Goal: Task Accomplishment & Management: Complete application form

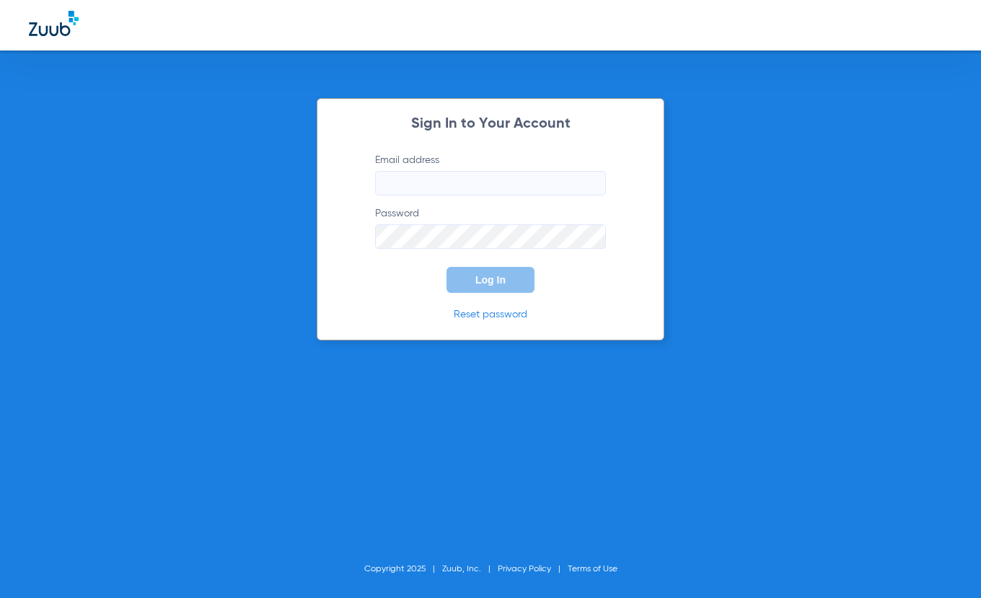
type input "[EMAIL_ADDRESS][DOMAIN_NAME]"
click at [519, 282] on button "Log In" at bounding box center [491, 280] width 88 height 26
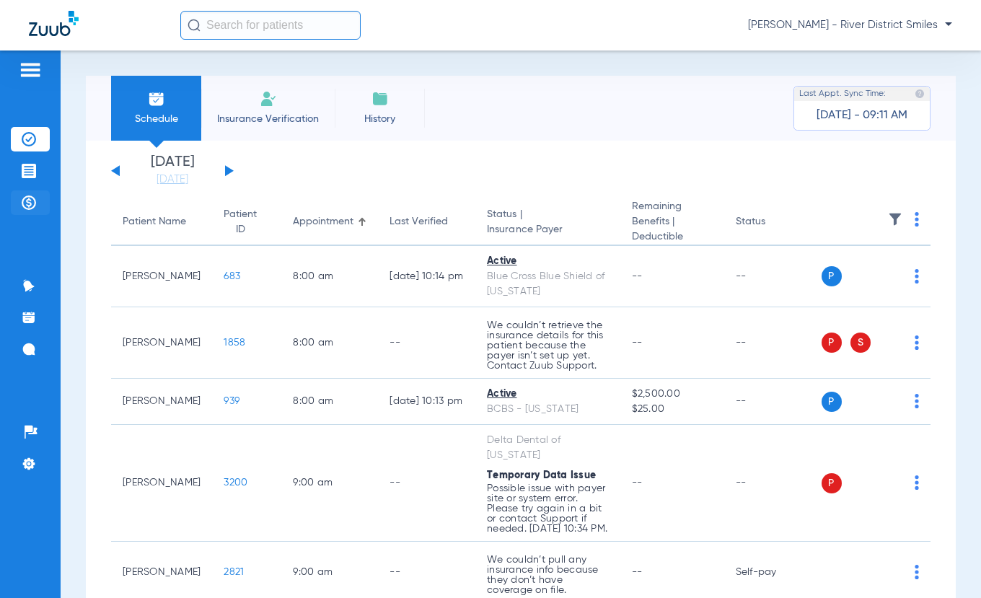
click at [27, 206] on img at bounding box center [29, 202] width 14 height 14
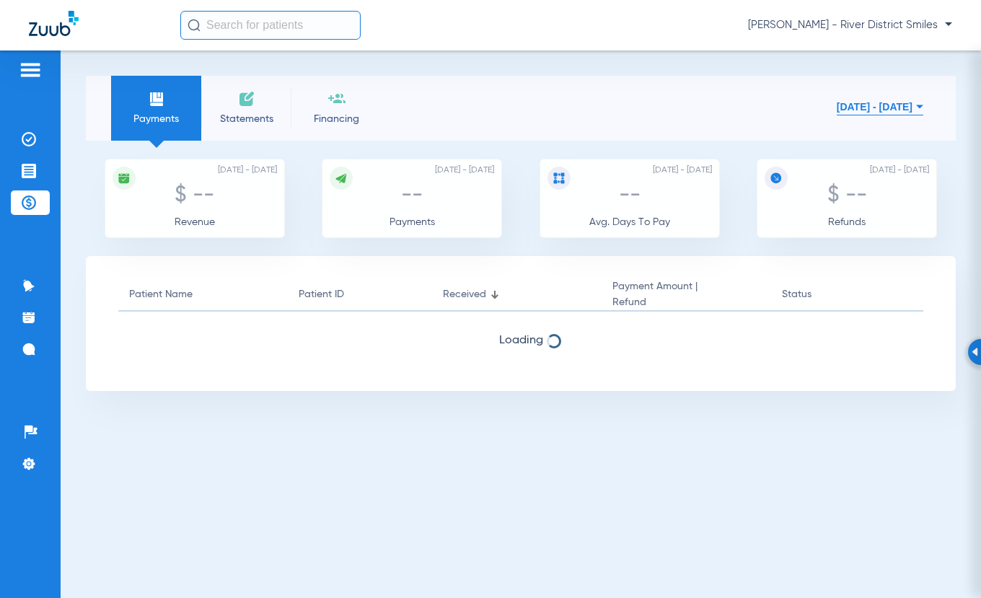
click at [239, 102] on img at bounding box center [246, 98] width 17 height 17
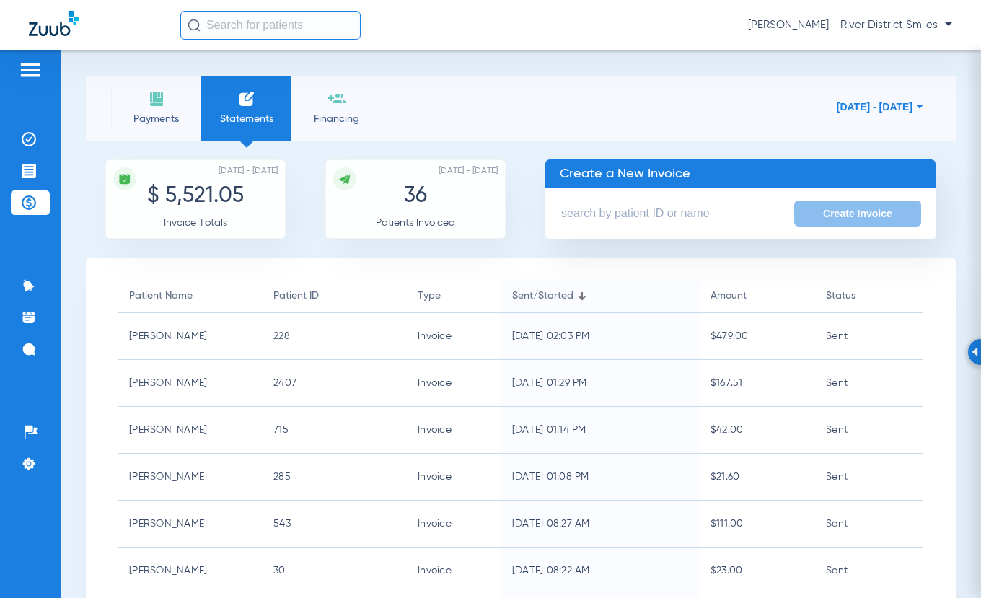
click at [623, 217] on input "text" at bounding box center [639, 213] width 159 height 15
click at [632, 217] on input "text" at bounding box center [639, 213] width 159 height 15
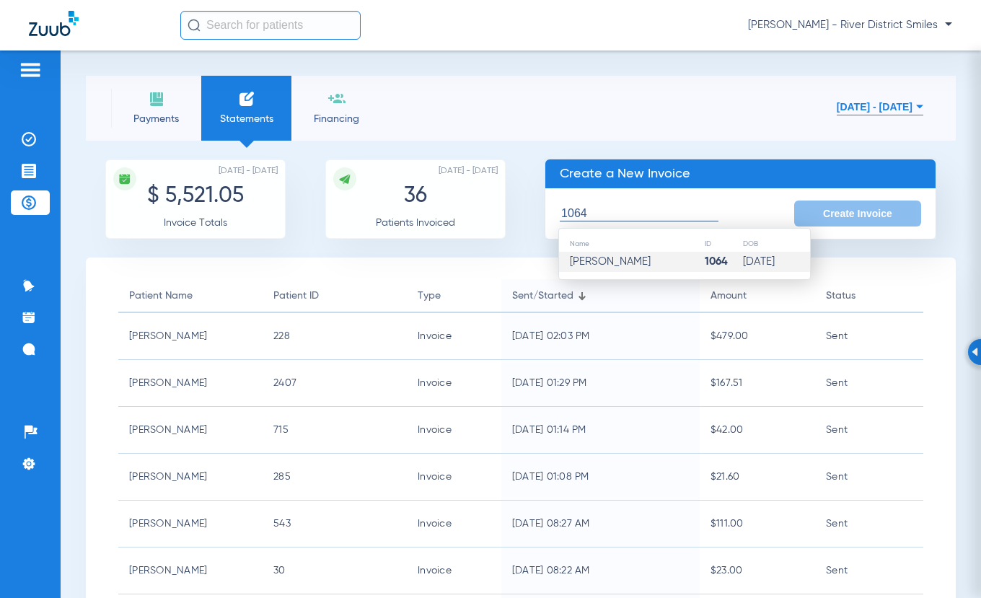
click at [636, 262] on td "[PERSON_NAME]" at bounding box center [631, 262] width 145 height 20
type input "[PERSON_NAME]"
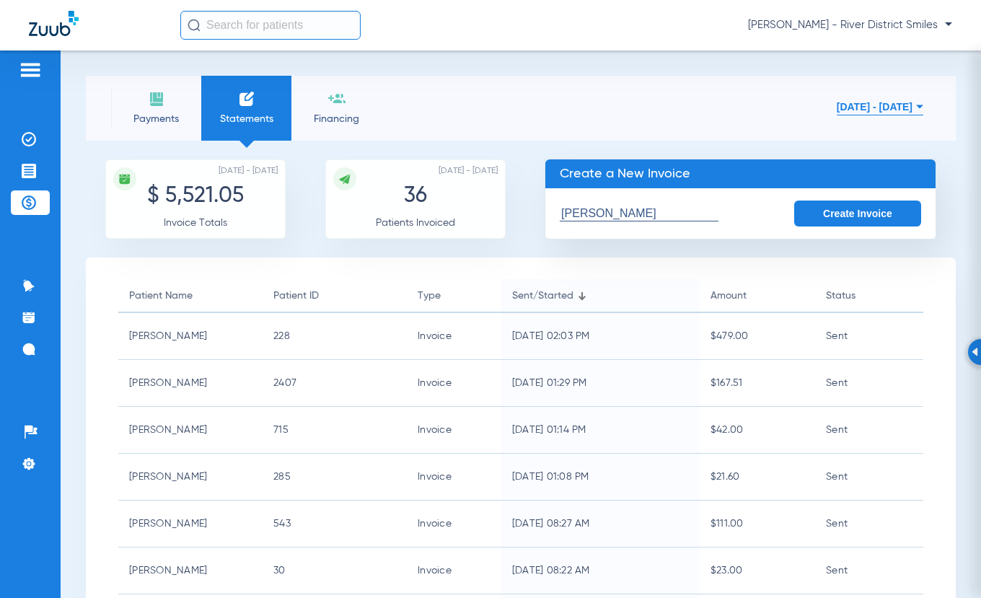
click at [848, 207] on button "Create Invoice" at bounding box center [857, 214] width 127 height 26
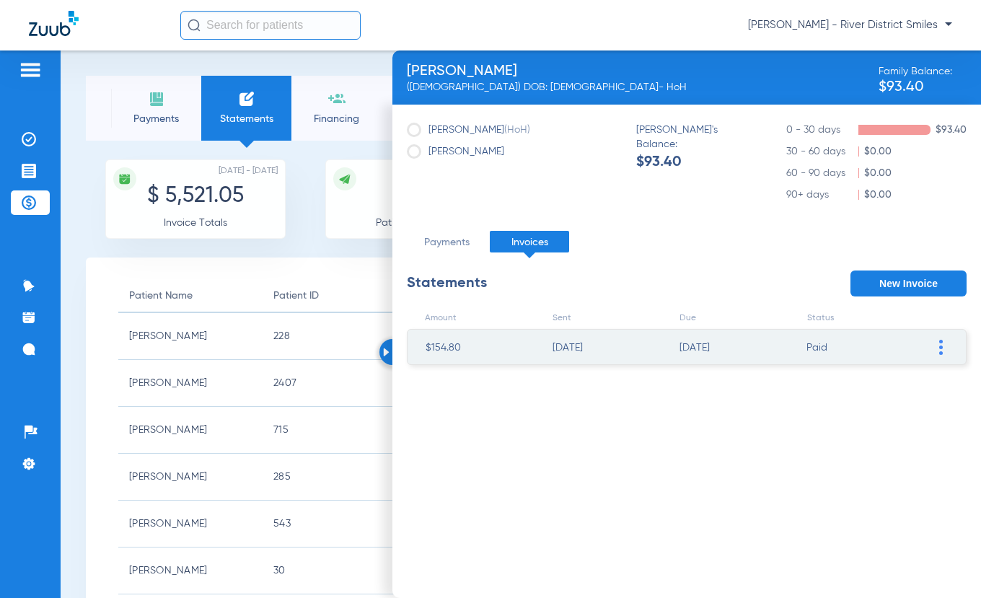
click at [948, 351] on ul "$154.80 [DATE] [DATE] Paid Resend Invoice Edit Invoice Add Manual Payment Mark …" at bounding box center [687, 347] width 560 height 36
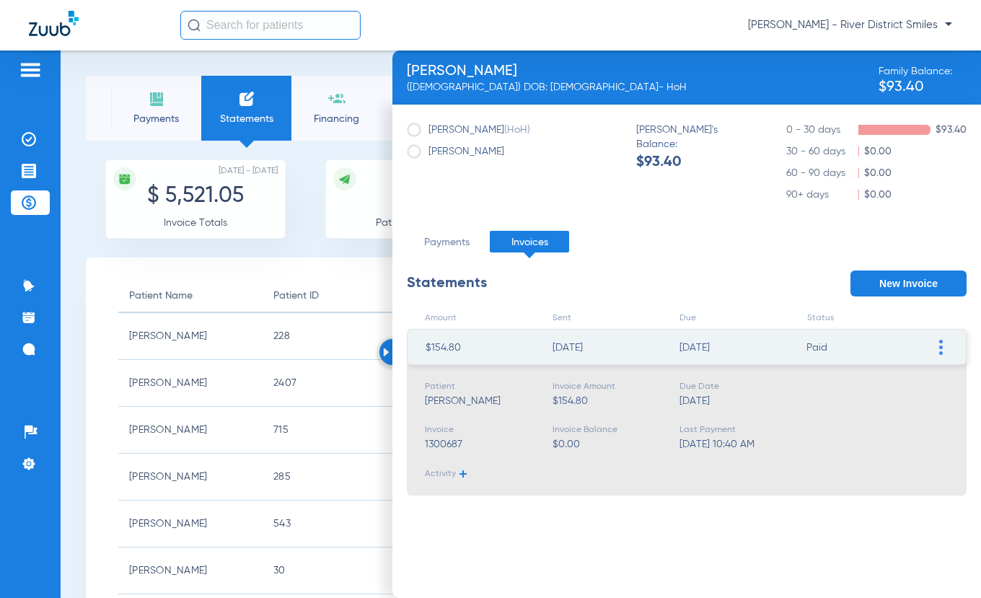
click at [944, 348] on span at bounding box center [940, 347] width 14 height 35
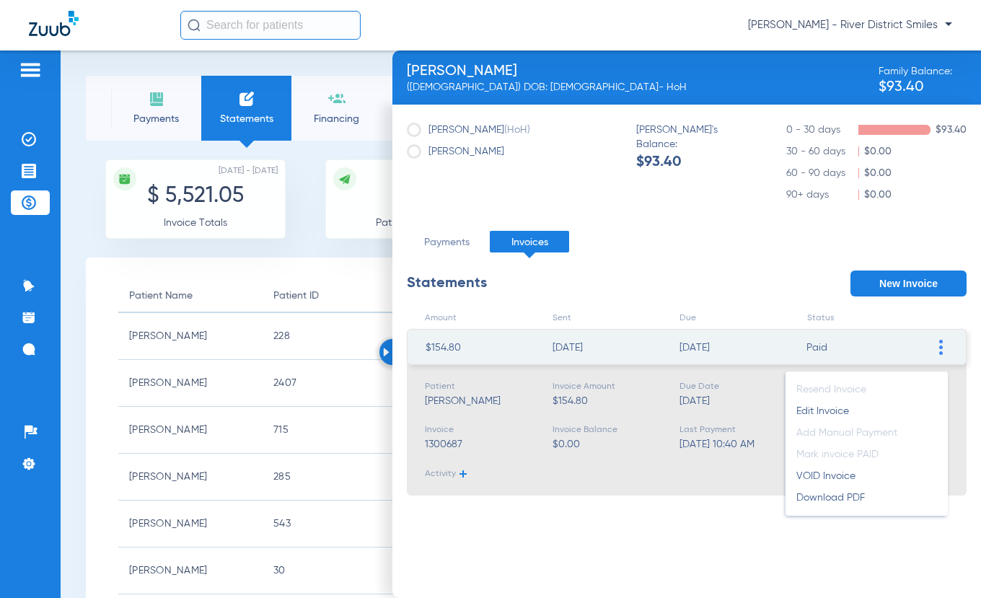
click at [644, 490] on div "Patient [PERSON_NAME] Invoice Amount $154.80 Due Date [DATE] Invoice 1300687 In…" at bounding box center [687, 428] width 560 height 135
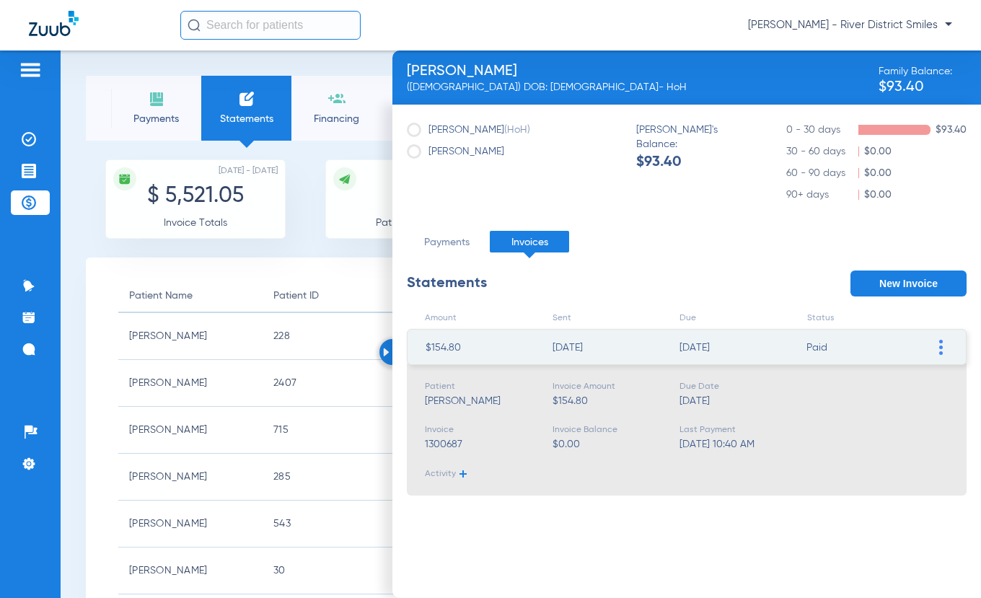
click at [918, 290] on button "New Invoice" at bounding box center [908, 284] width 116 height 26
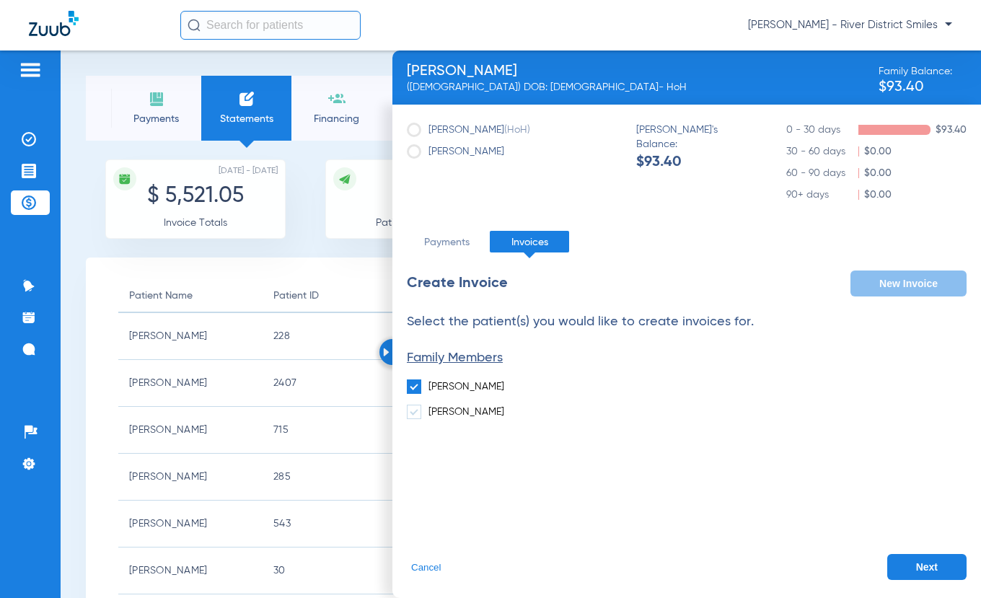
click at [915, 563] on button "Next" at bounding box center [926, 567] width 79 height 26
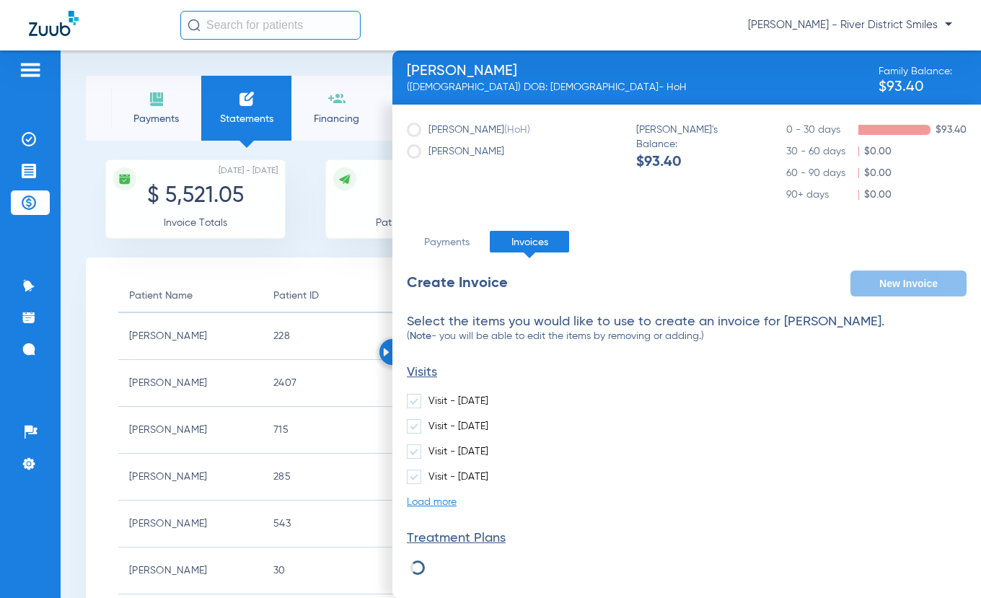
scroll to position [112, 0]
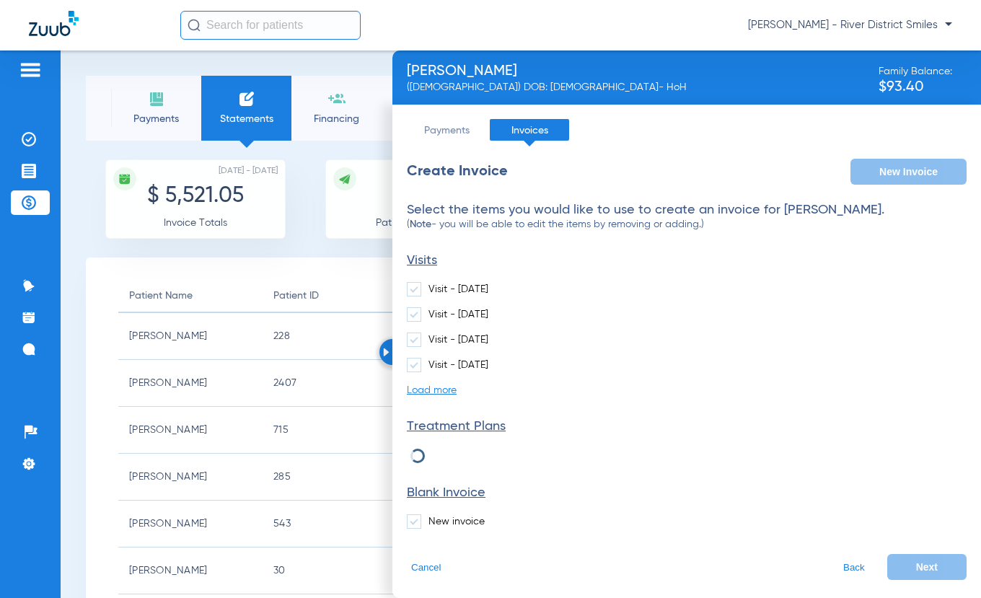
click at [414, 522] on span at bounding box center [414, 521] width 14 height 14
click at [431, 517] on input "New invoice" at bounding box center [431, 517] width 0 height 0
click at [933, 561] on div "Select the items you would like to use to create an invoice for [PERSON_NAME]. …" at bounding box center [687, 400] width 560 height 395
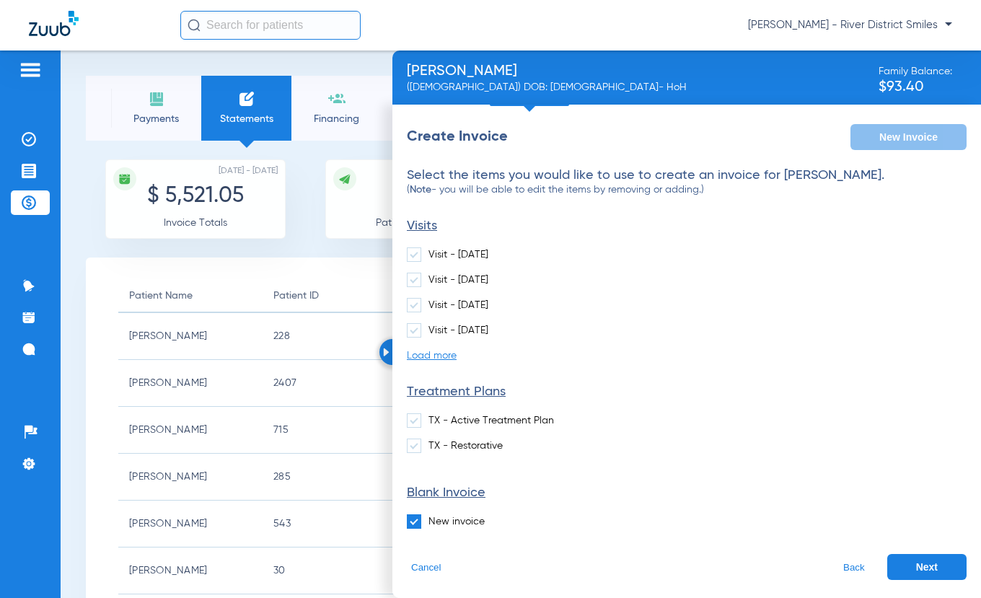
click at [926, 563] on button "Next" at bounding box center [926, 567] width 79 height 26
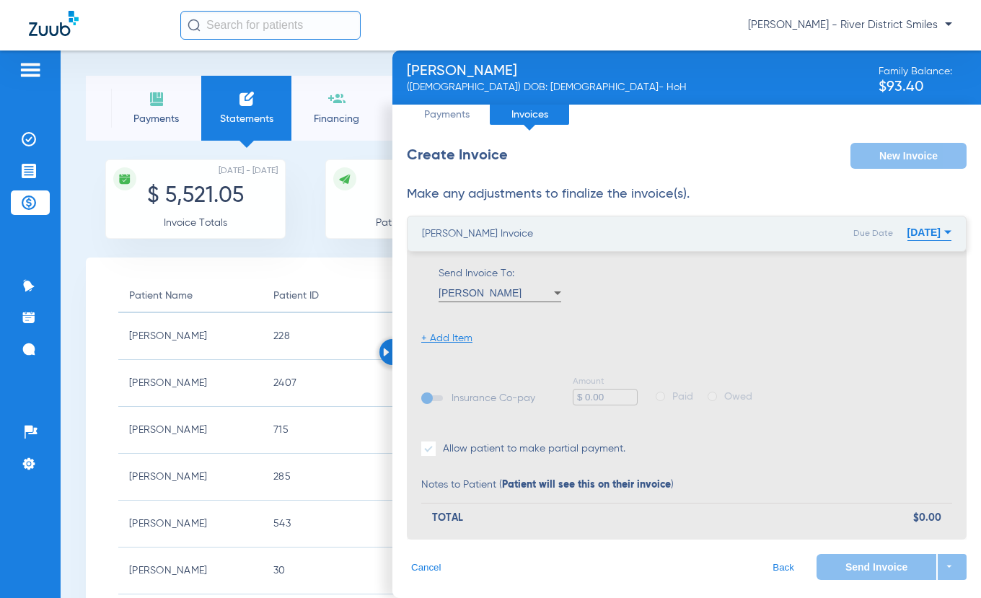
scroll to position [146, 0]
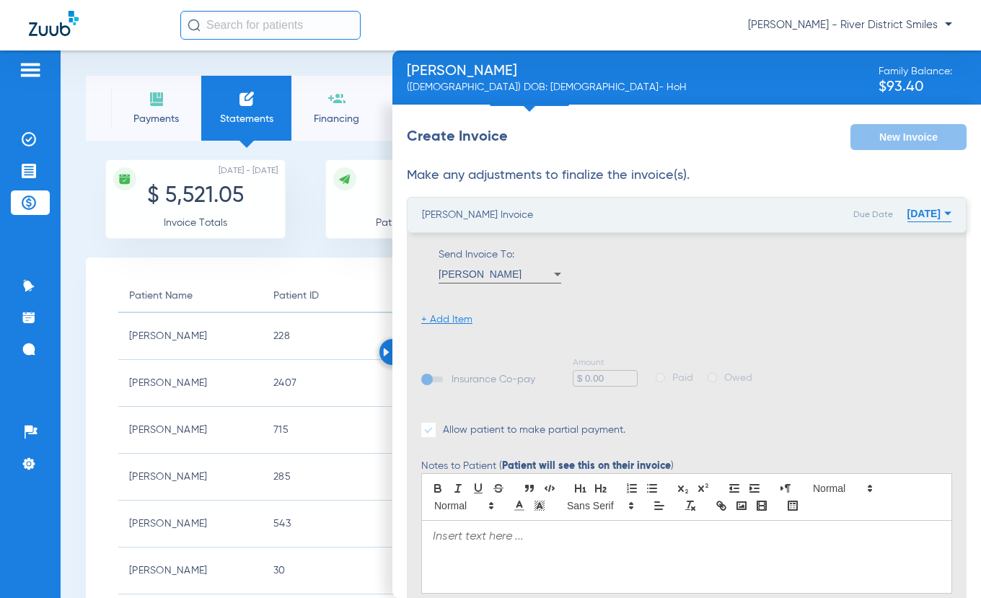
click at [444, 315] on li "+ Add Item" at bounding box center [446, 319] width 51 height 14
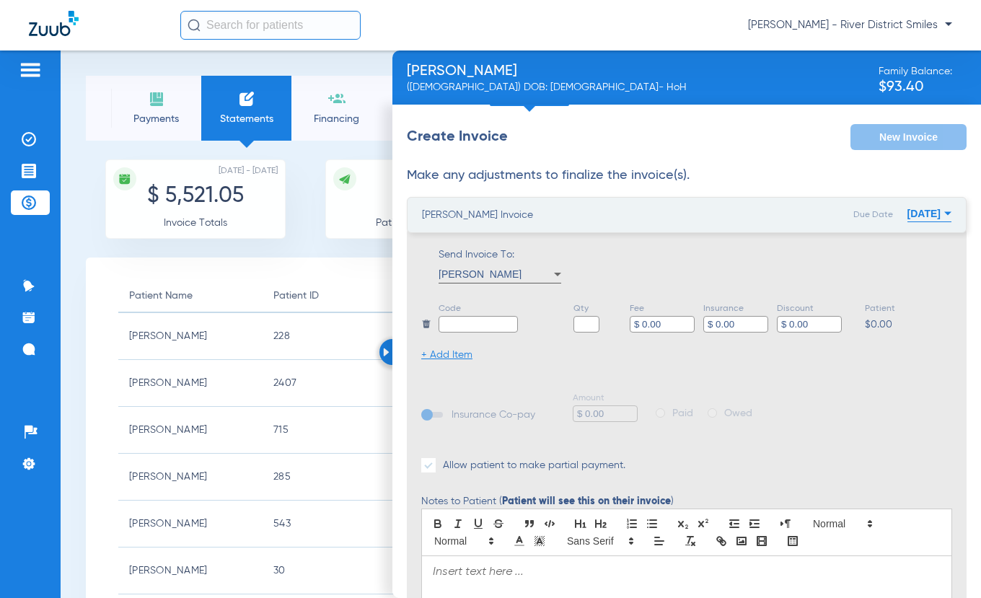
click at [471, 324] on input "text" at bounding box center [478, 324] width 79 height 17
type input "Balance"
type input "1"
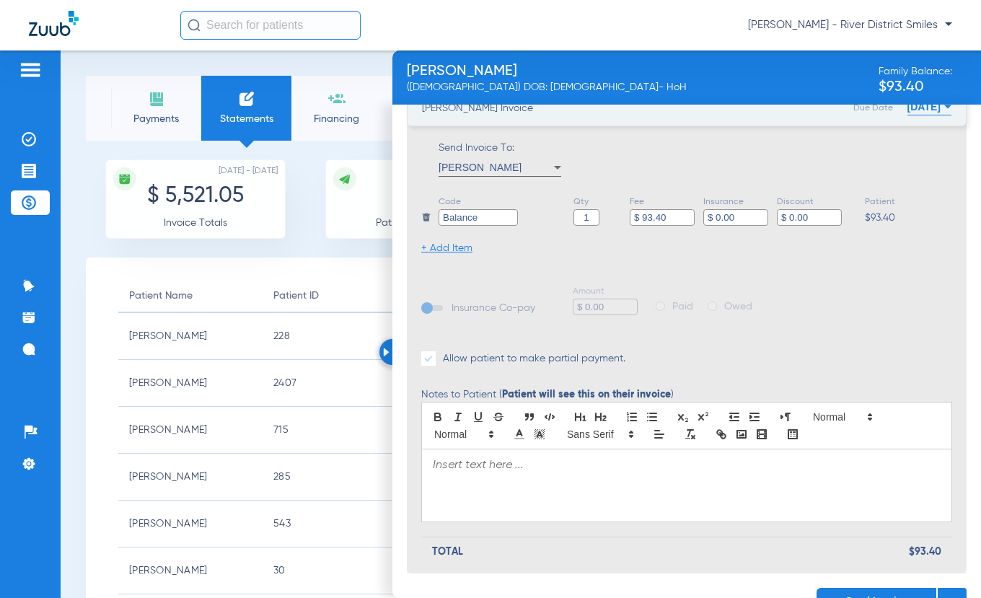
scroll to position [286, 0]
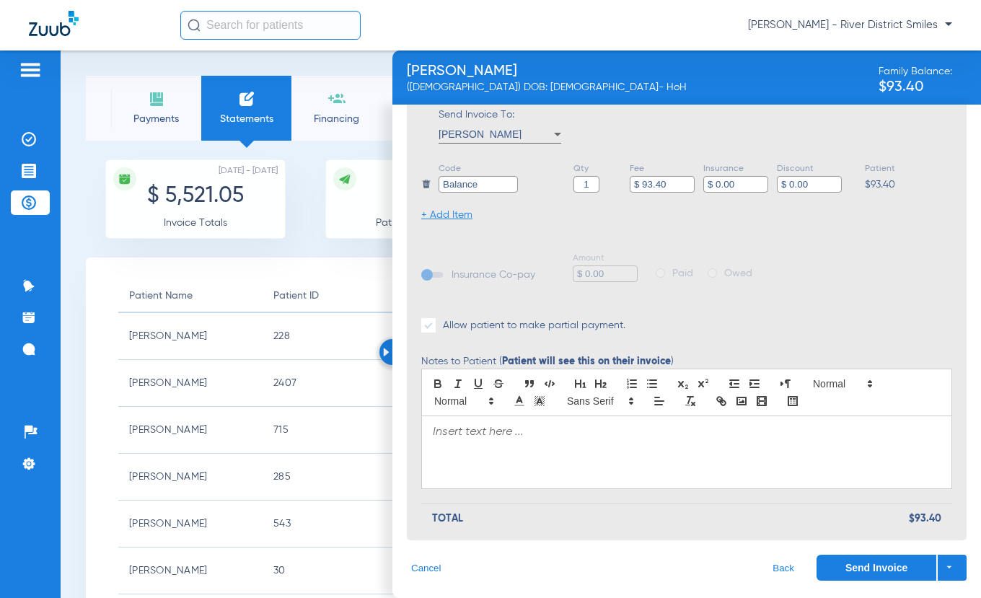
type input "$ 93.40"
click at [544, 450] on div at bounding box center [686, 452] width 529 height 72
click at [850, 565] on button "Send Invoice" at bounding box center [877, 568] width 120 height 26
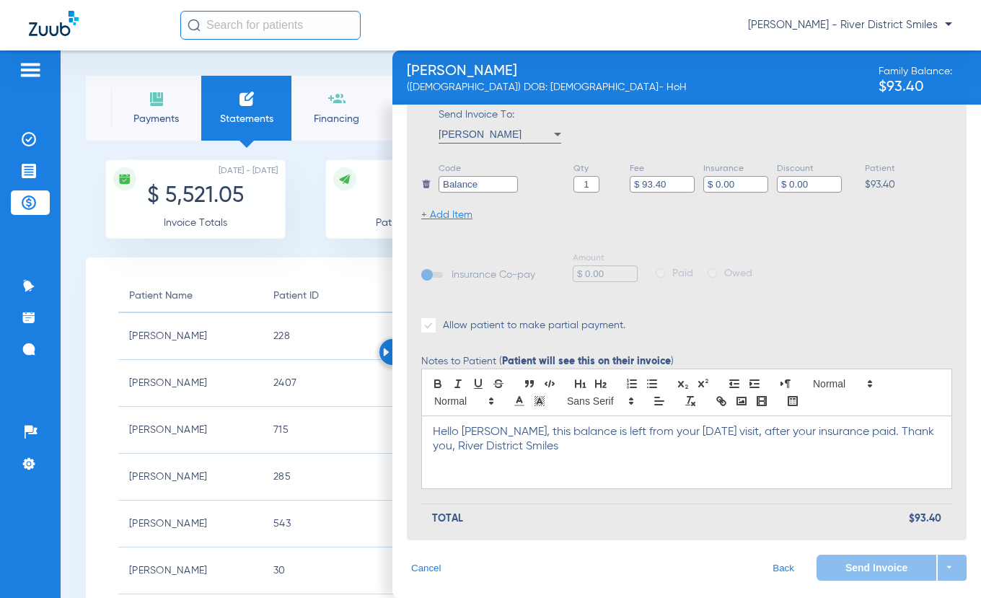
scroll to position [0, 0]
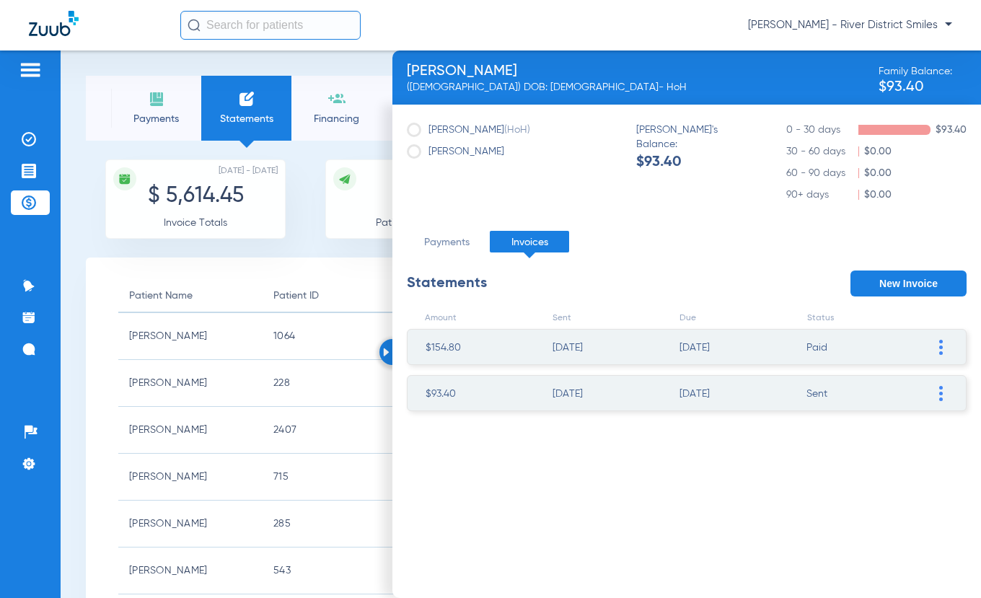
click at [155, 103] on img at bounding box center [156, 98] width 17 height 17
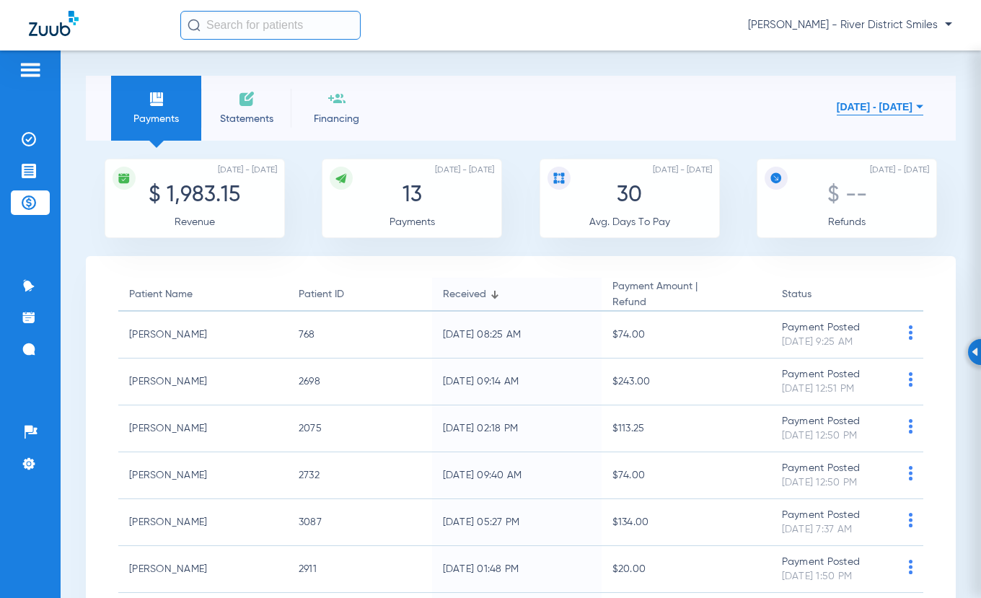
click at [253, 103] on img at bounding box center [246, 98] width 17 height 17
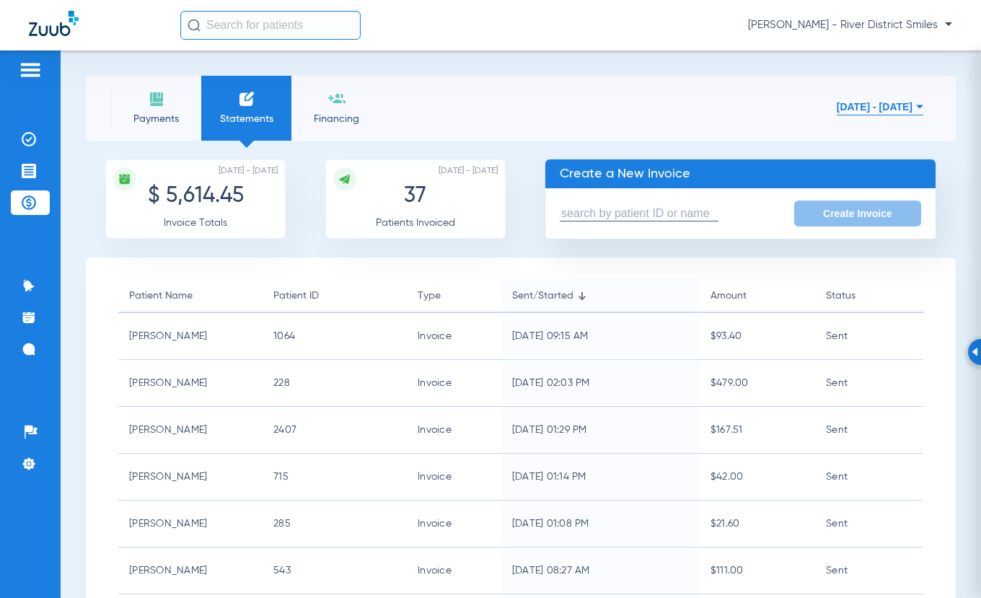
click at [643, 205] on form "Create Invoice" at bounding box center [740, 213] width 390 height 50
click at [667, 215] on input "text" at bounding box center [639, 213] width 159 height 15
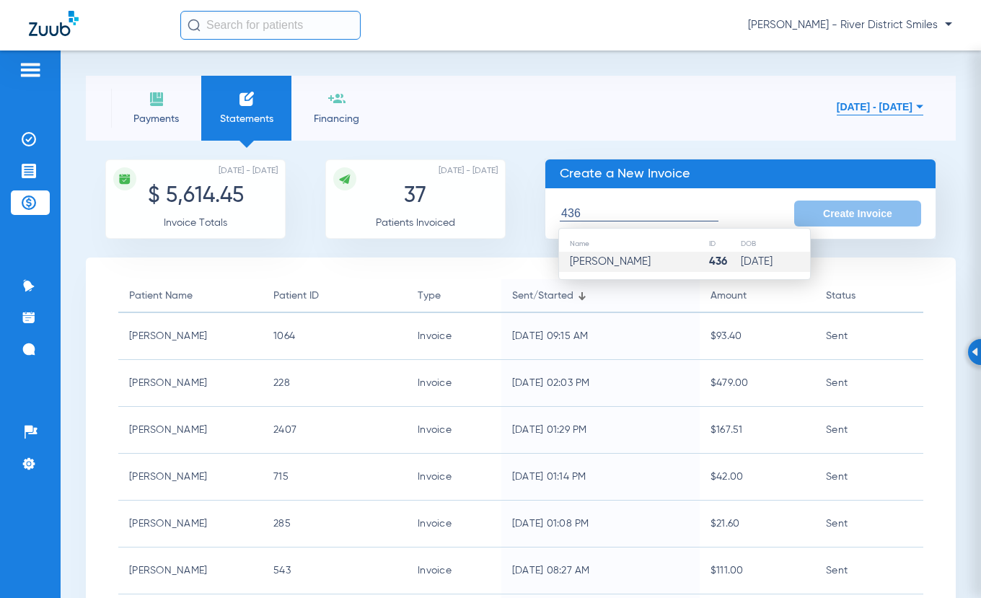
click at [658, 266] on td "[PERSON_NAME]" at bounding box center [633, 262] width 149 height 20
type input "[PERSON_NAME]"
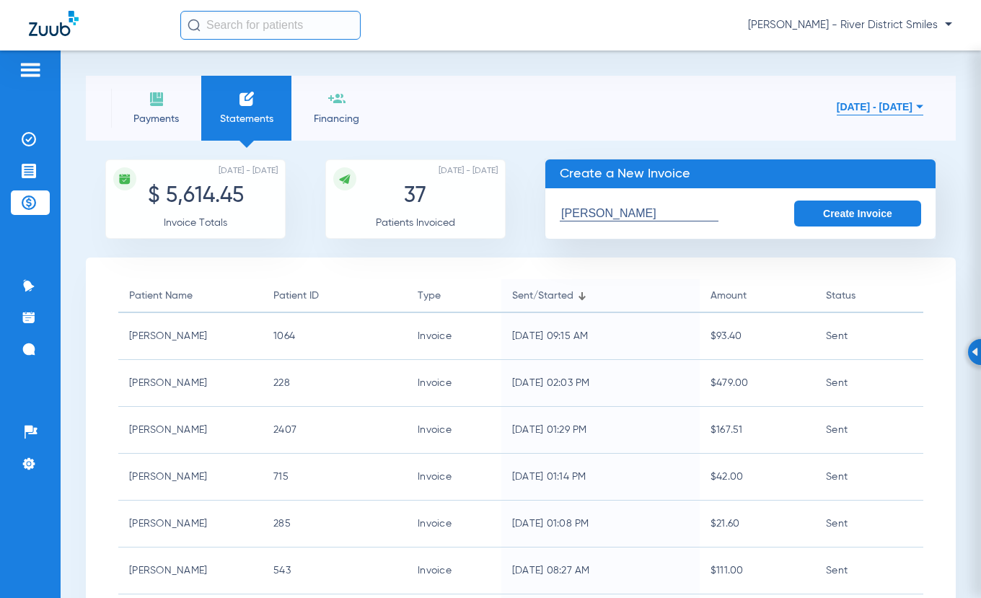
click at [861, 218] on button "Create Invoice" at bounding box center [857, 214] width 127 height 26
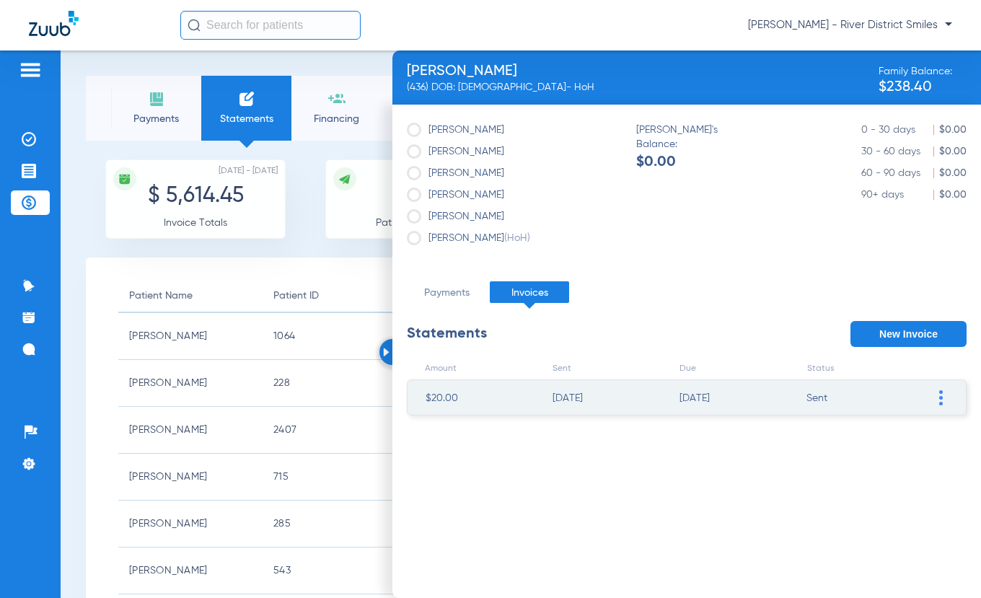
click at [941, 397] on img at bounding box center [941, 397] width 4 height 15
click at [853, 530] on li "VOID Invoice" at bounding box center [867, 527] width 162 height 22
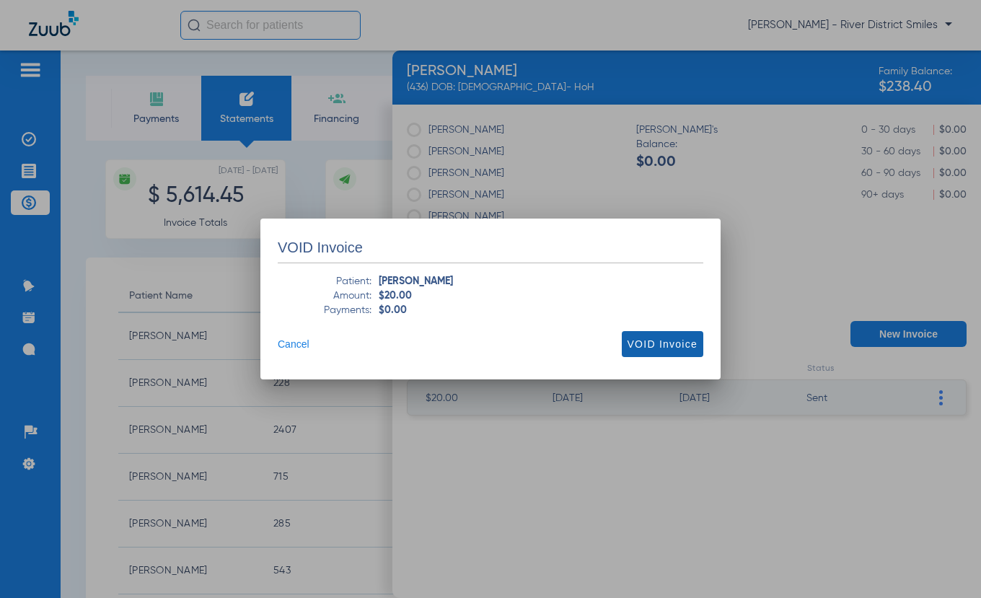
click at [649, 344] on span "VOID Invoice" at bounding box center [663, 344] width 70 height 14
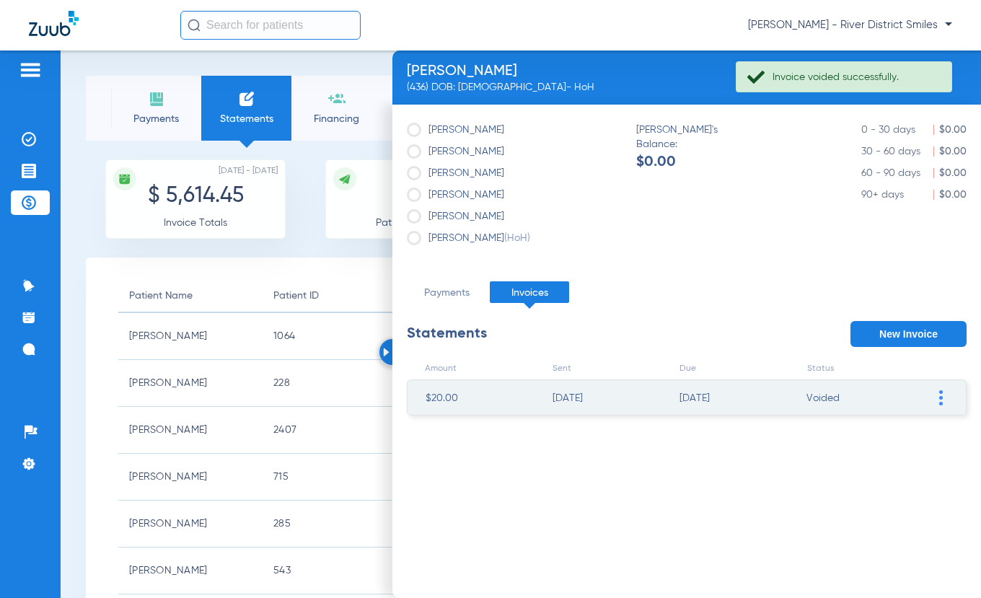
click at [913, 335] on button "New Invoice" at bounding box center [908, 334] width 116 height 26
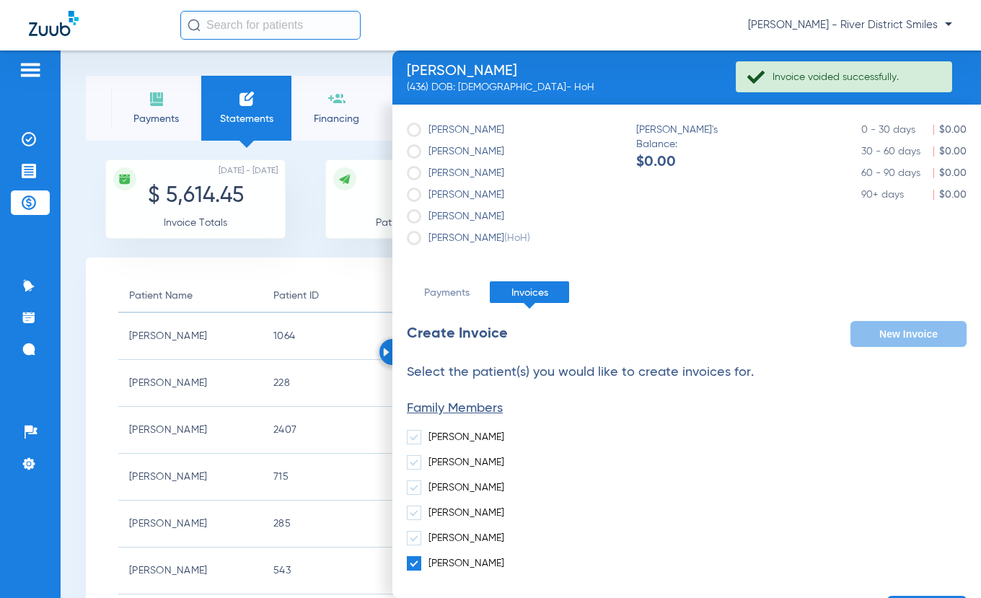
scroll to position [42, 0]
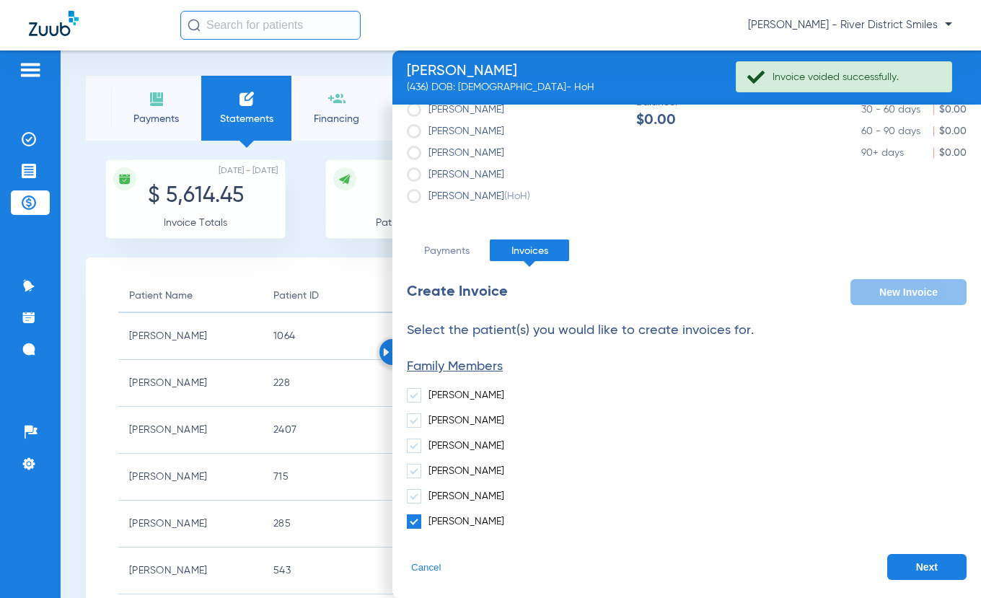
click at [933, 568] on button "Next" at bounding box center [926, 567] width 79 height 26
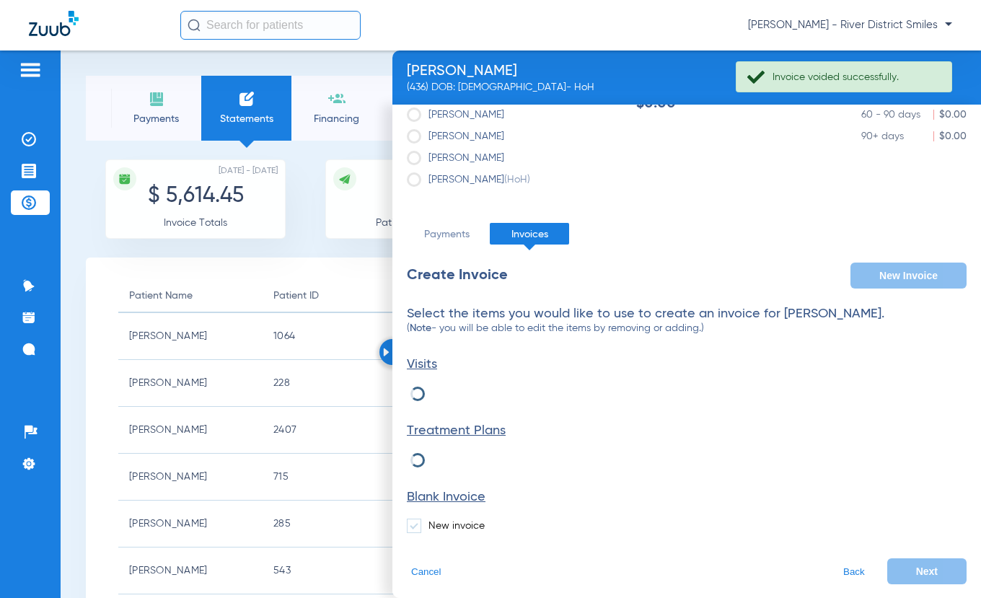
scroll to position [63, 0]
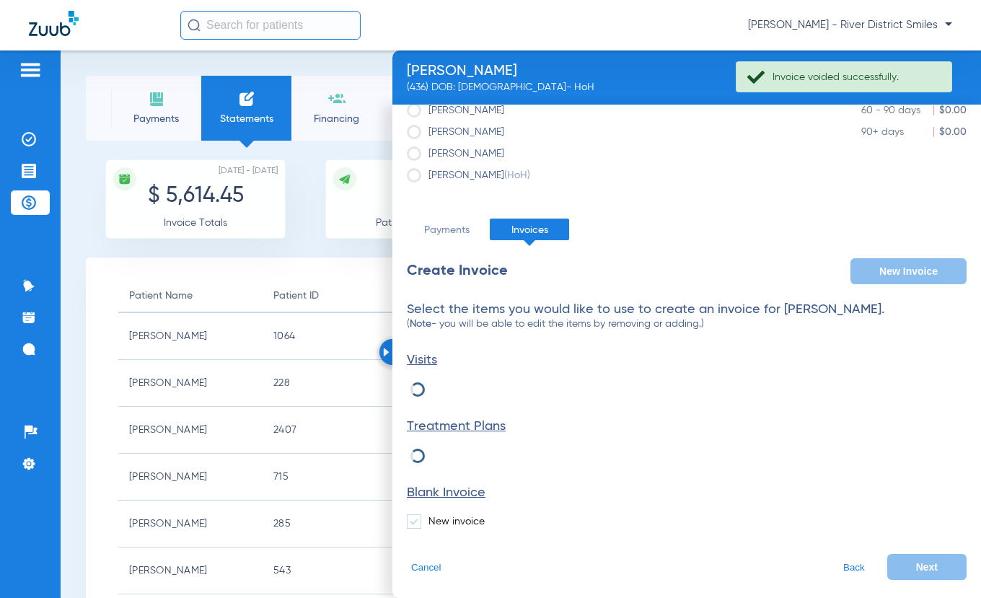
click at [410, 520] on span at bounding box center [414, 521] width 14 height 14
click at [431, 517] on input "New invoice" at bounding box center [431, 517] width 0 height 0
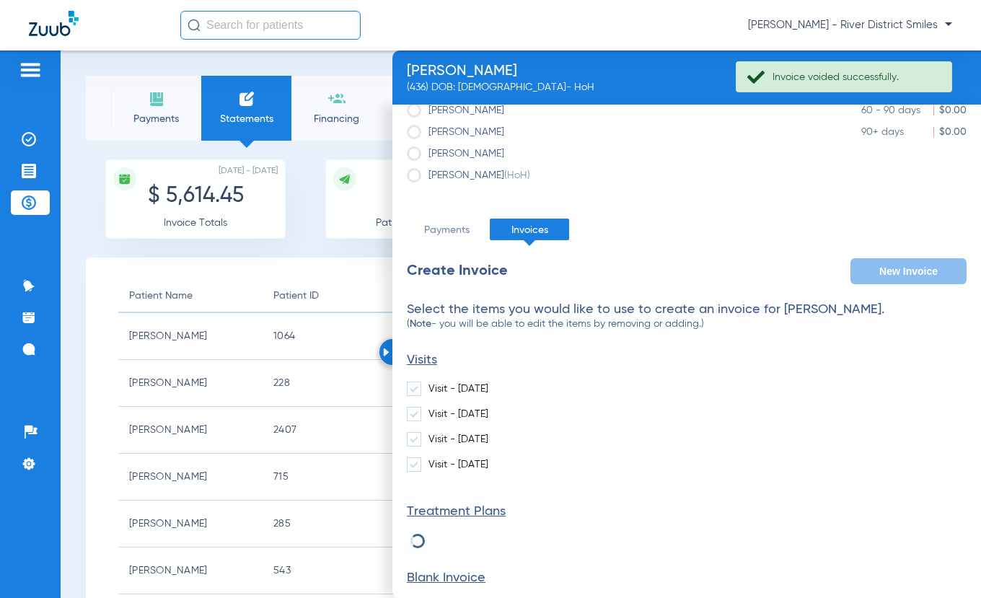
scroll to position [148, 0]
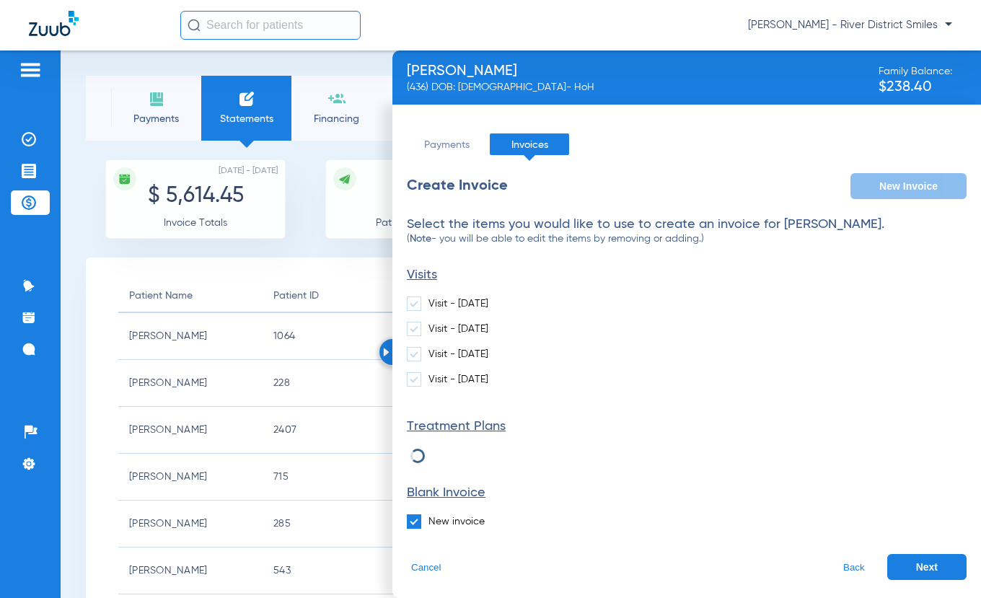
click at [907, 563] on button "Next" at bounding box center [926, 567] width 79 height 26
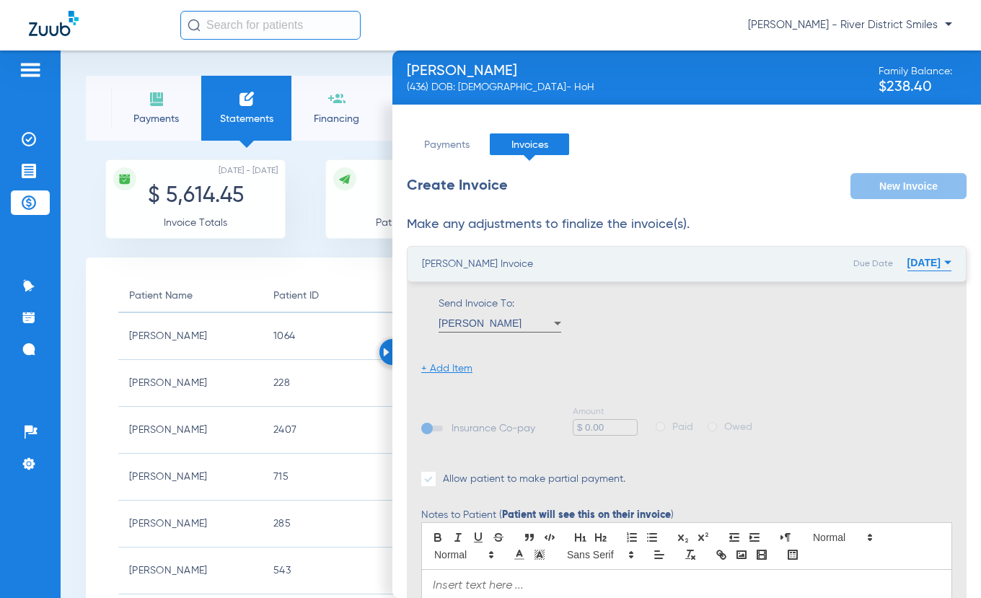
click at [470, 371] on li "+ Add Item" at bounding box center [446, 368] width 51 height 14
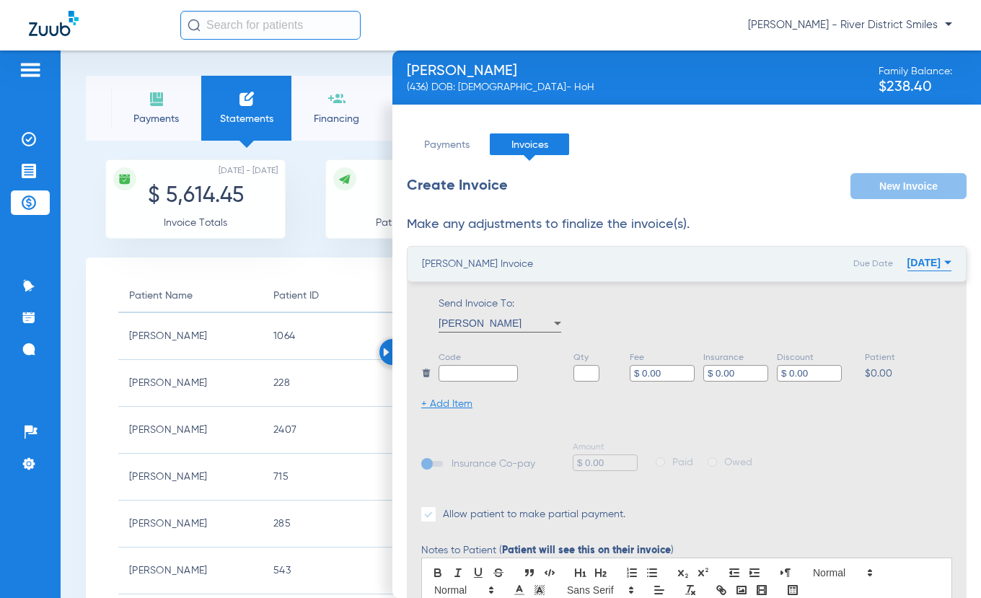
click at [470, 371] on input "text" at bounding box center [478, 373] width 79 height 17
type input "Balance"
type input "1"
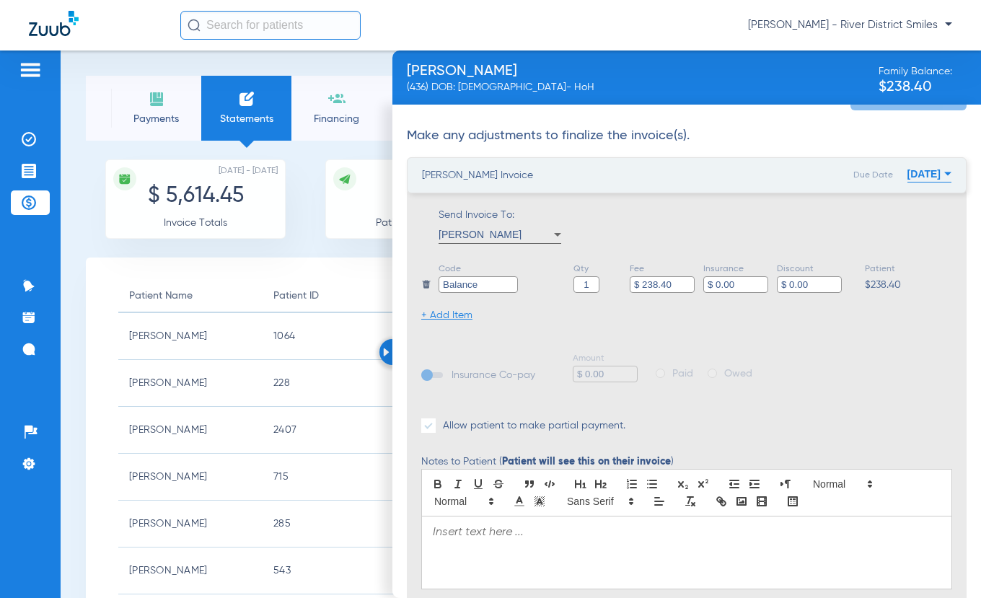
scroll to position [337, 0]
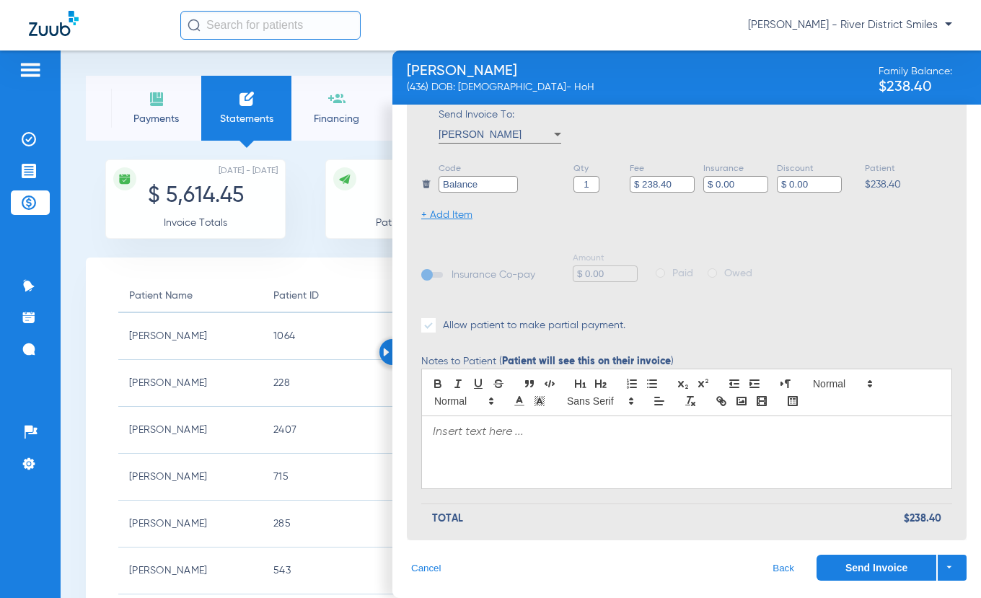
type input "$ 238.40"
click at [482, 431] on p at bounding box center [687, 432] width 508 height 14
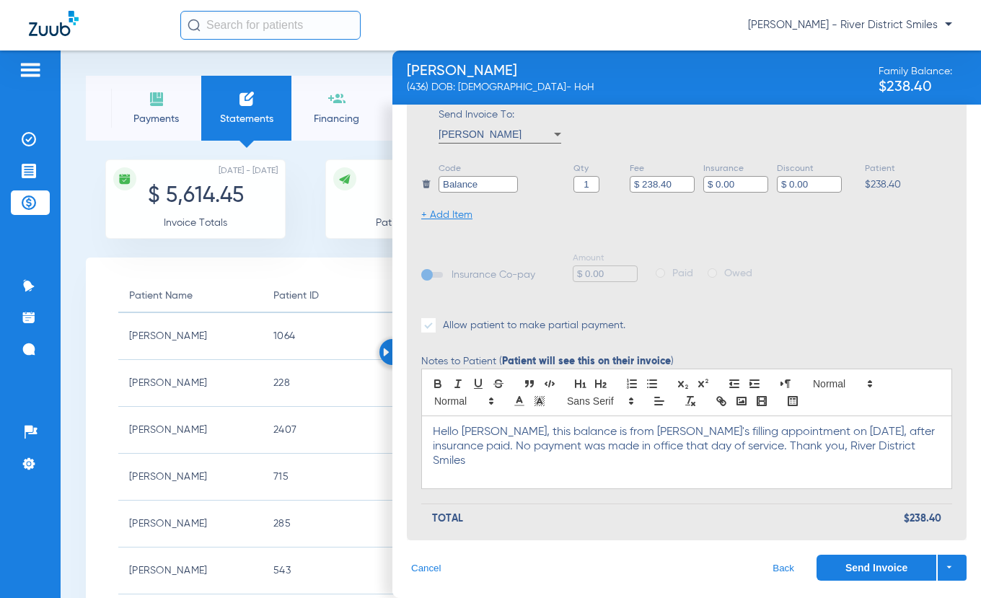
click at [898, 560] on button "Send Invoice" at bounding box center [877, 568] width 120 height 26
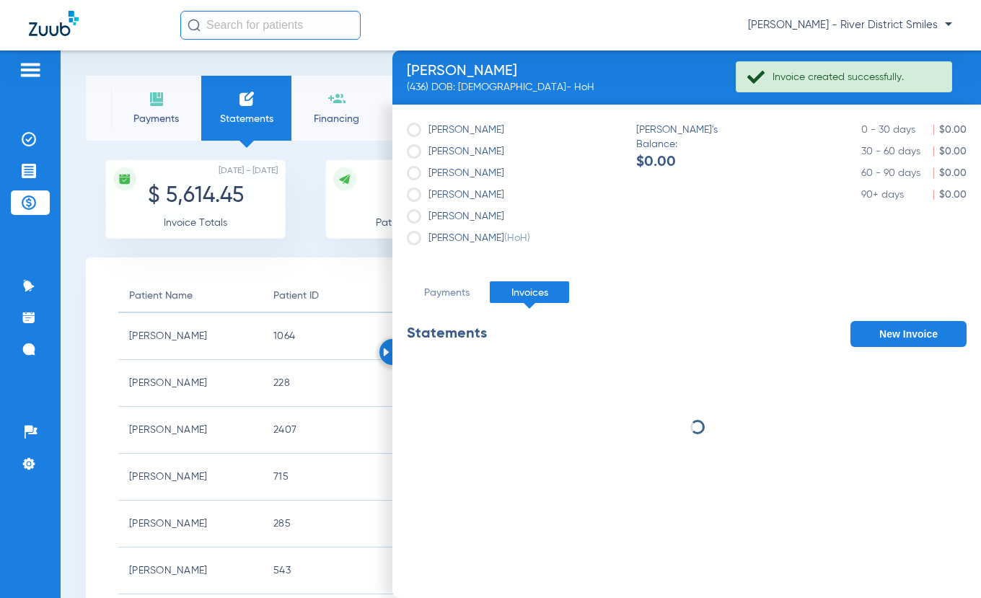
scroll to position [0, 0]
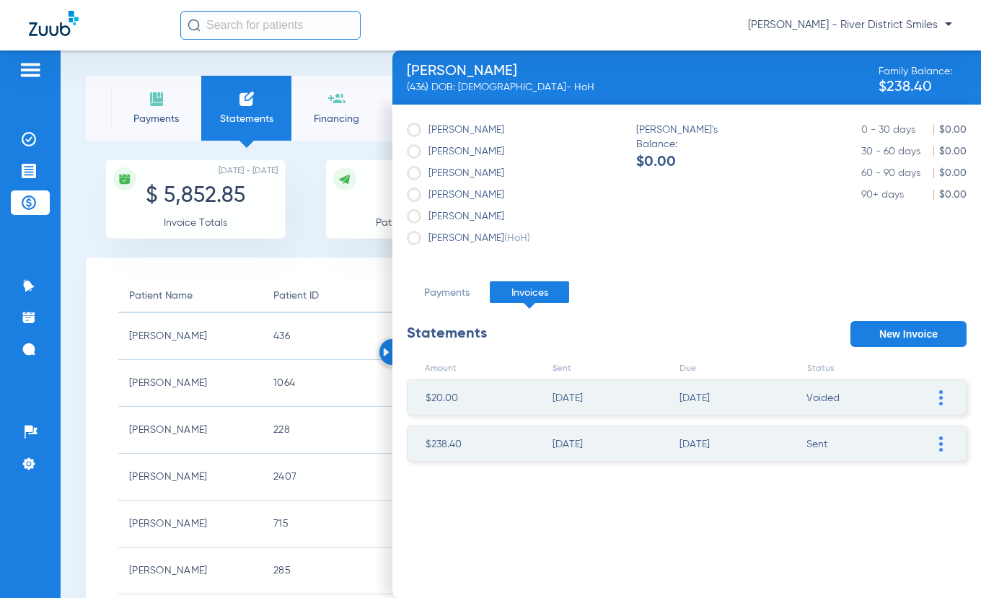
click at [193, 119] on li "Payments" at bounding box center [156, 108] width 90 height 65
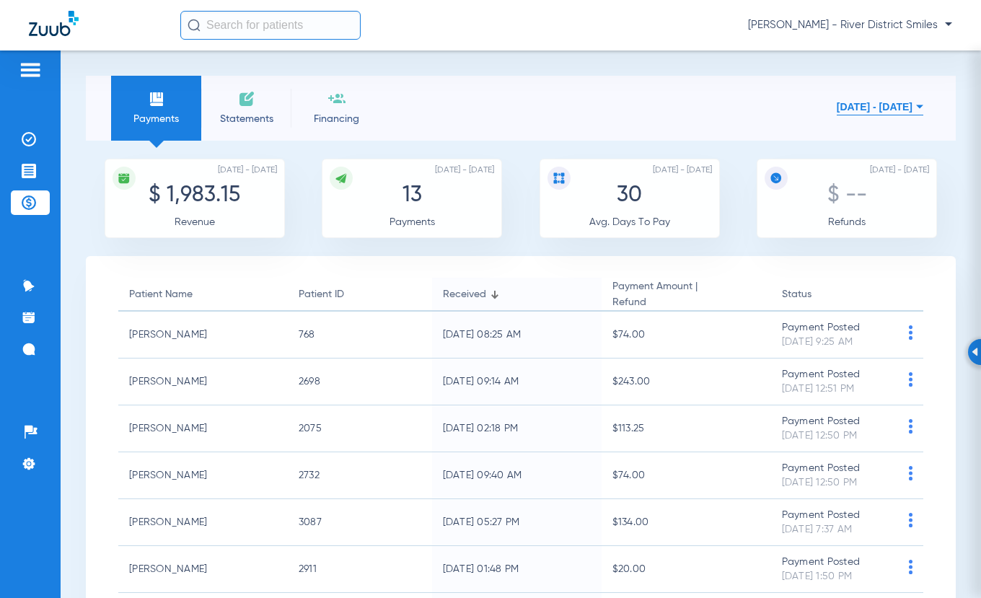
click at [268, 118] on span "Statements" at bounding box center [246, 119] width 69 height 14
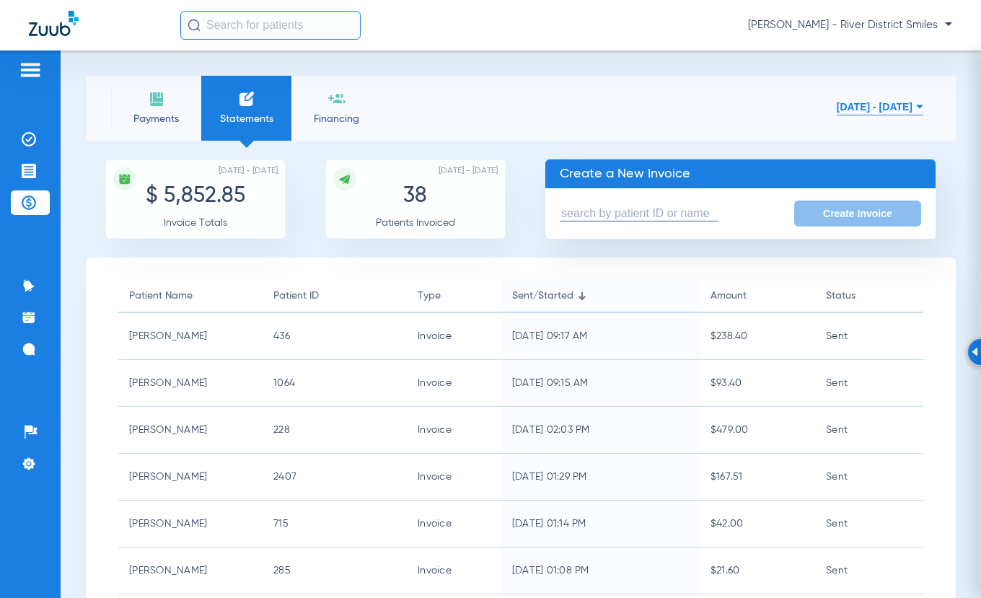
click at [679, 212] on input "text" at bounding box center [639, 213] width 159 height 15
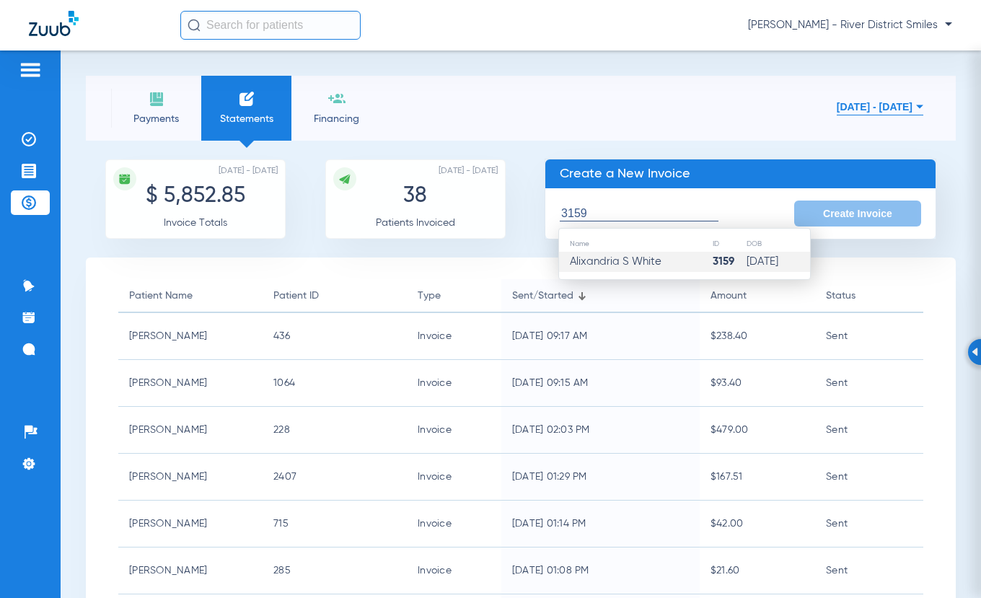
click at [669, 258] on td "Alixandria S White" at bounding box center [635, 262] width 153 height 20
type input "Alixandria S White"
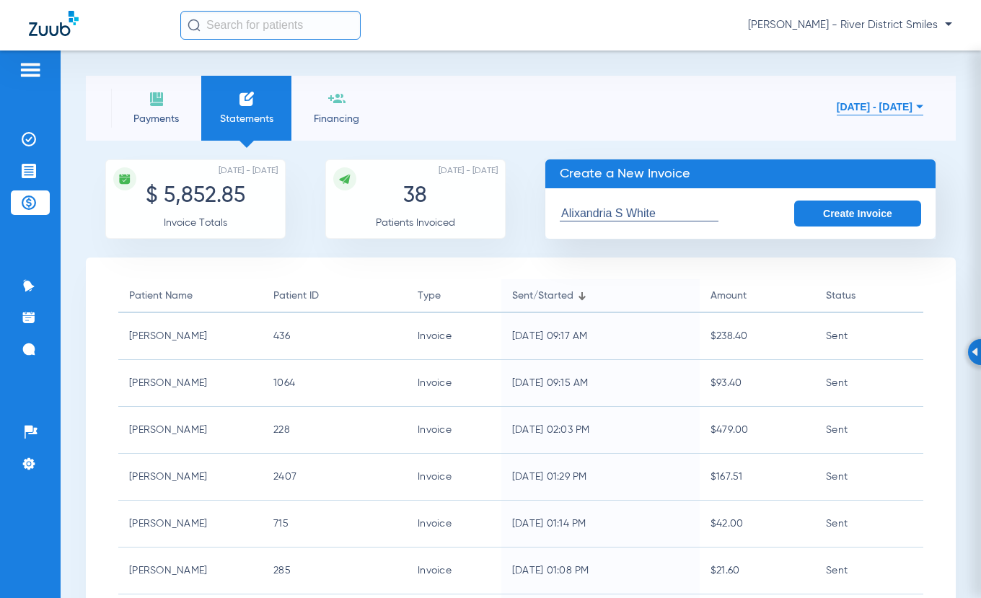
click at [871, 207] on button "Create Invoice" at bounding box center [857, 214] width 127 height 26
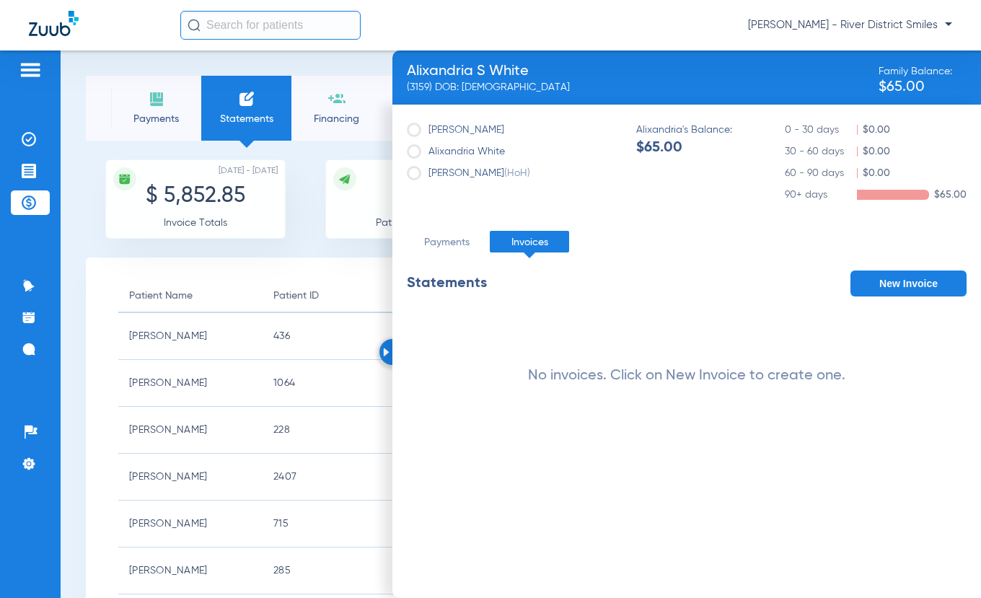
click at [944, 285] on button "New Invoice" at bounding box center [908, 284] width 116 height 26
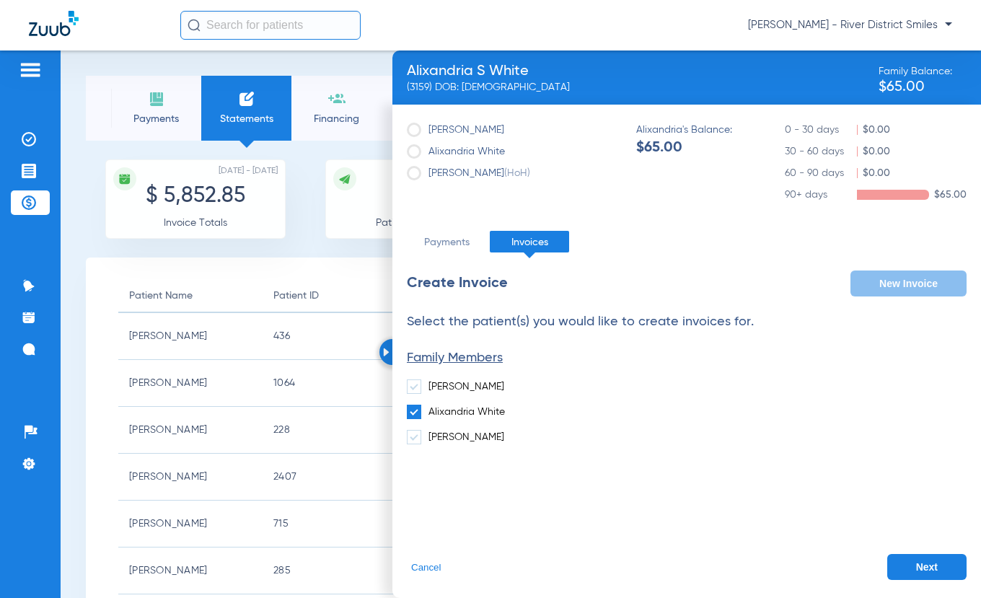
click at [940, 568] on button "Next" at bounding box center [926, 567] width 79 height 26
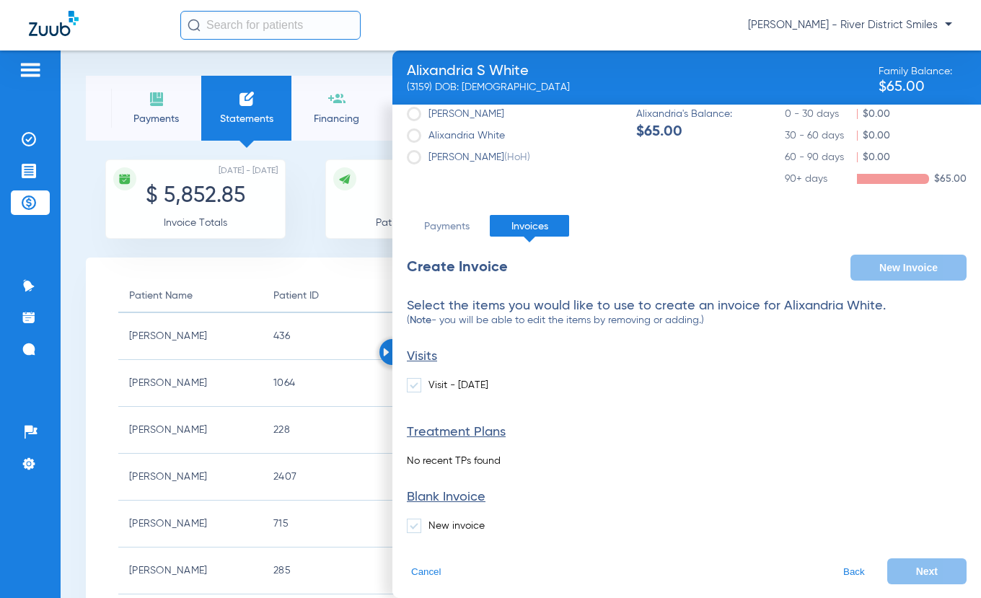
scroll to position [20, 0]
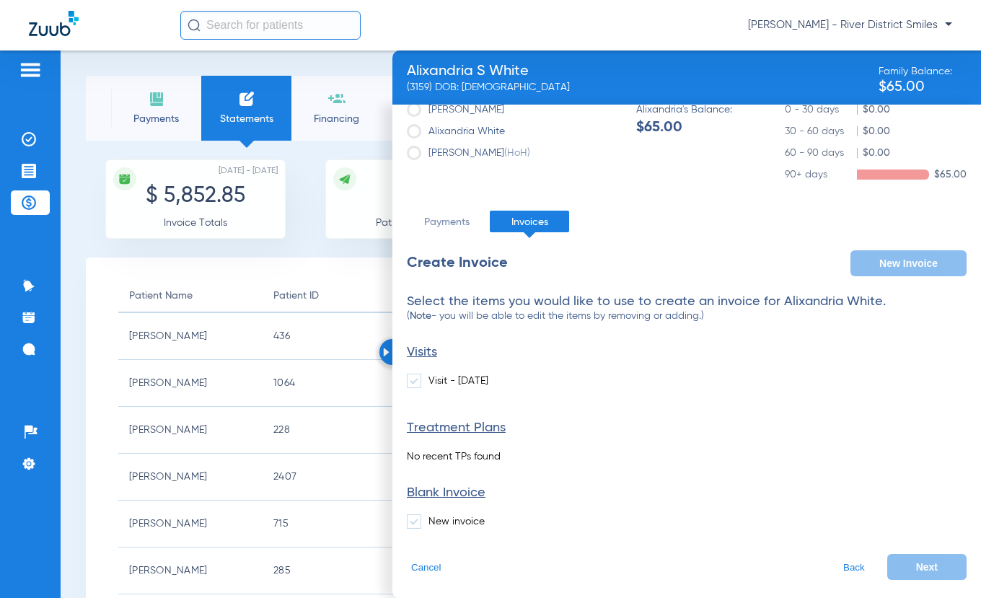
click at [413, 522] on span at bounding box center [414, 521] width 14 height 14
click at [431, 517] on input "New invoice" at bounding box center [431, 517] width 0 height 0
click at [901, 560] on button "Next" at bounding box center [926, 567] width 79 height 26
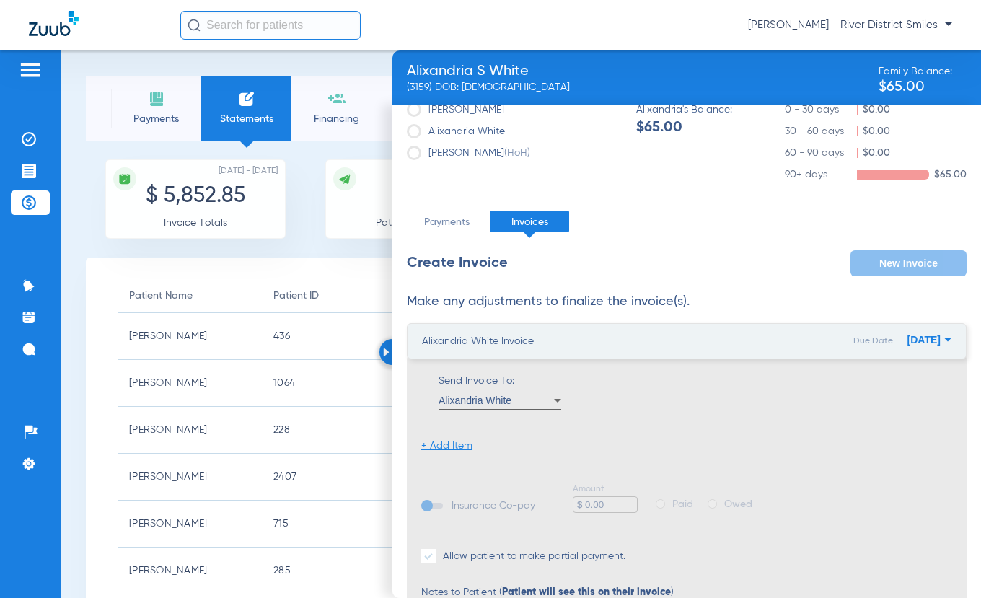
click at [452, 442] on li "+ Add Item" at bounding box center [446, 446] width 51 height 14
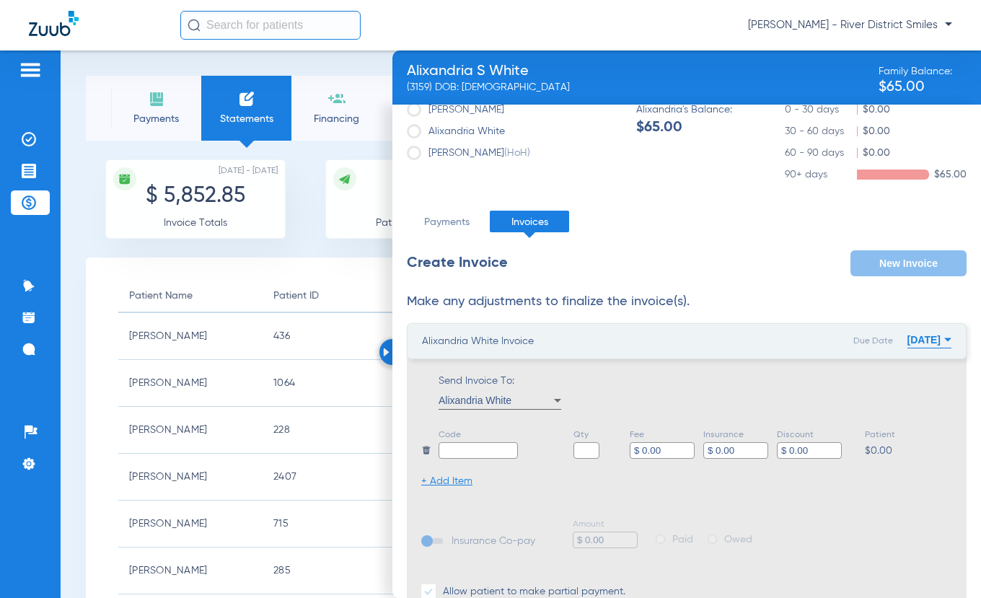
click at [484, 454] on input "text" at bounding box center [478, 450] width 79 height 17
type input "Balance"
type input "1"
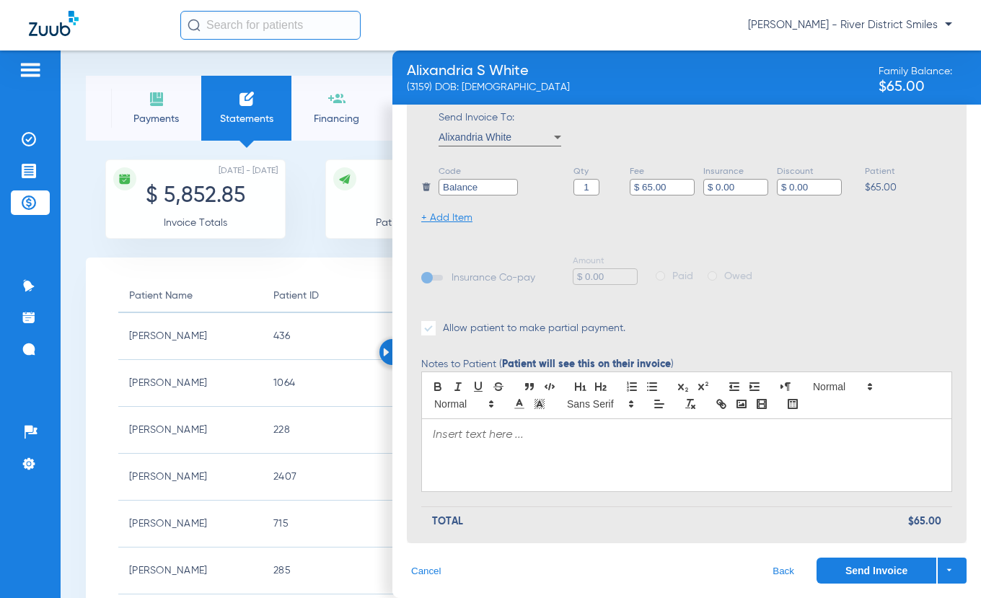
scroll to position [286, 0]
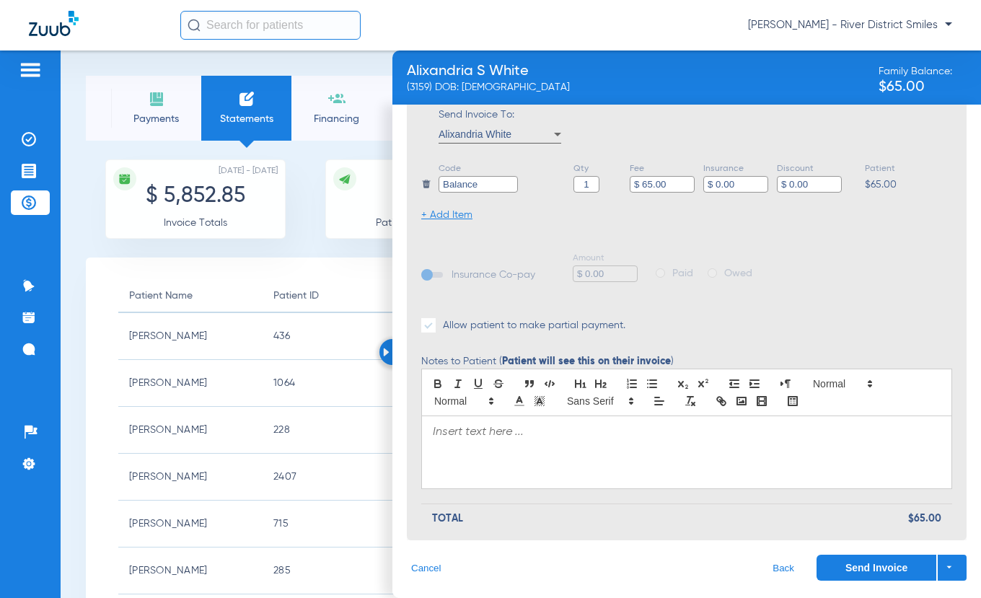
type input "$ 65.00"
click at [531, 449] on div at bounding box center [686, 452] width 529 height 72
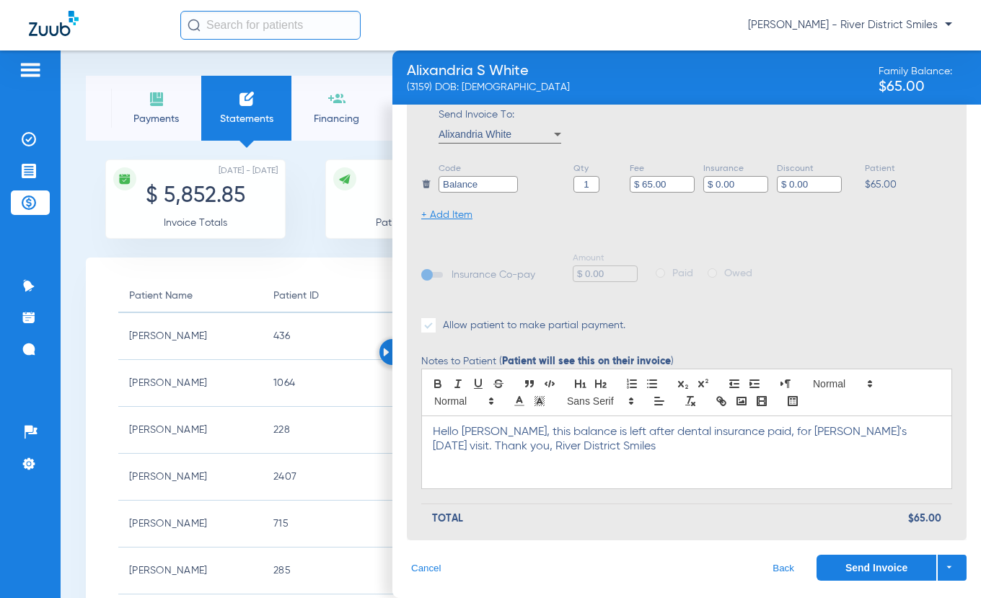
click at [579, 429] on p "Hello [PERSON_NAME], this balance is left after dental insurance paid, for [PER…" at bounding box center [687, 439] width 508 height 29
click at [861, 561] on button "Send Invoice" at bounding box center [877, 568] width 120 height 26
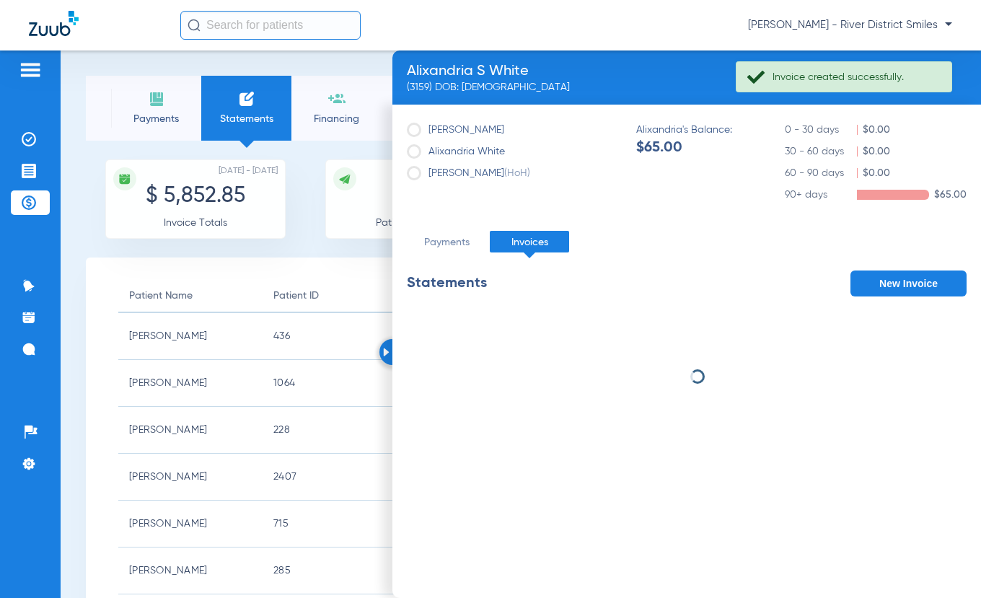
scroll to position [0, 0]
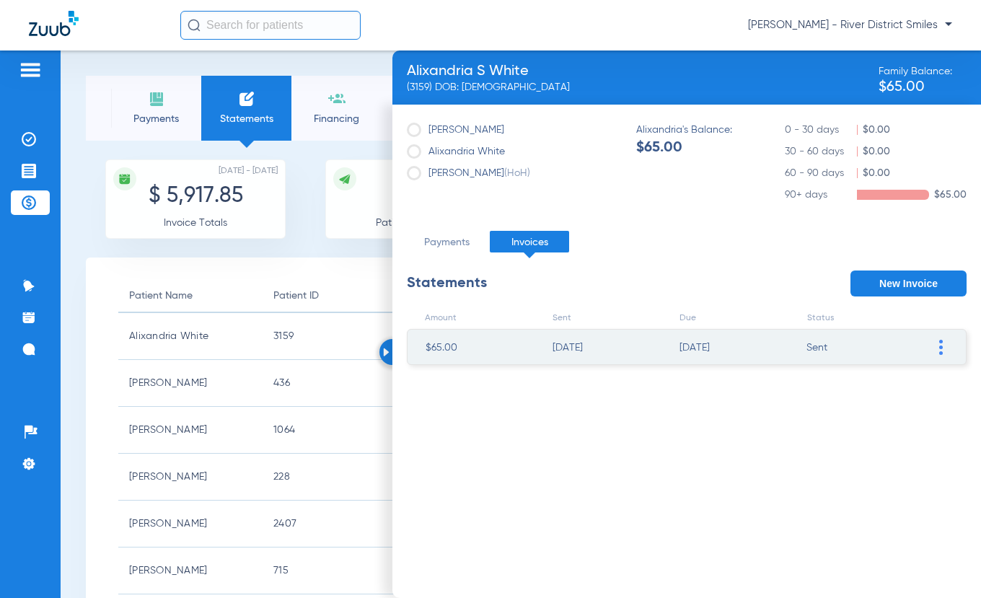
click at [142, 97] on li "Payments" at bounding box center [156, 108] width 90 height 65
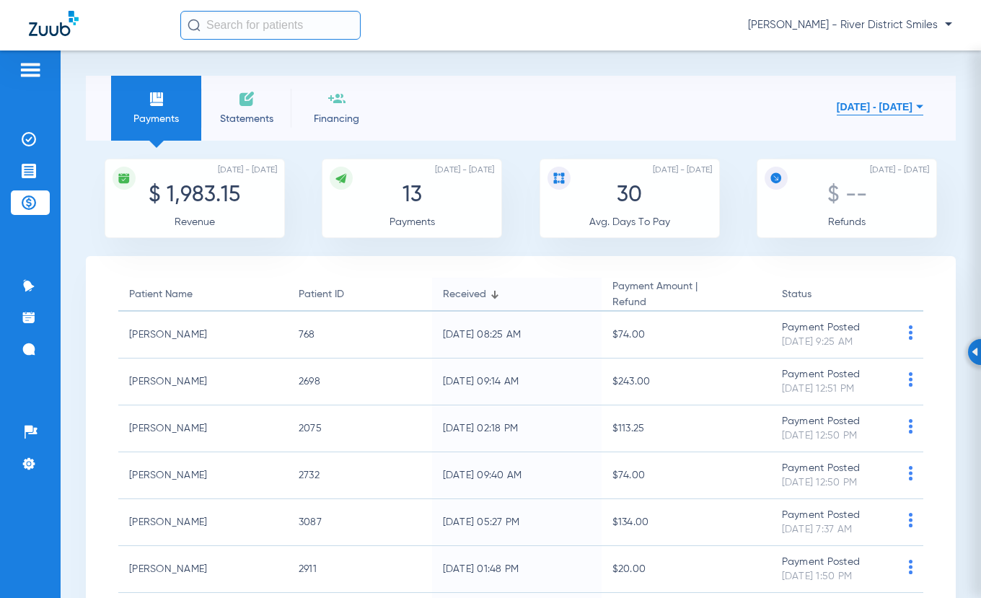
click at [248, 119] on span "Statements" at bounding box center [246, 119] width 69 height 14
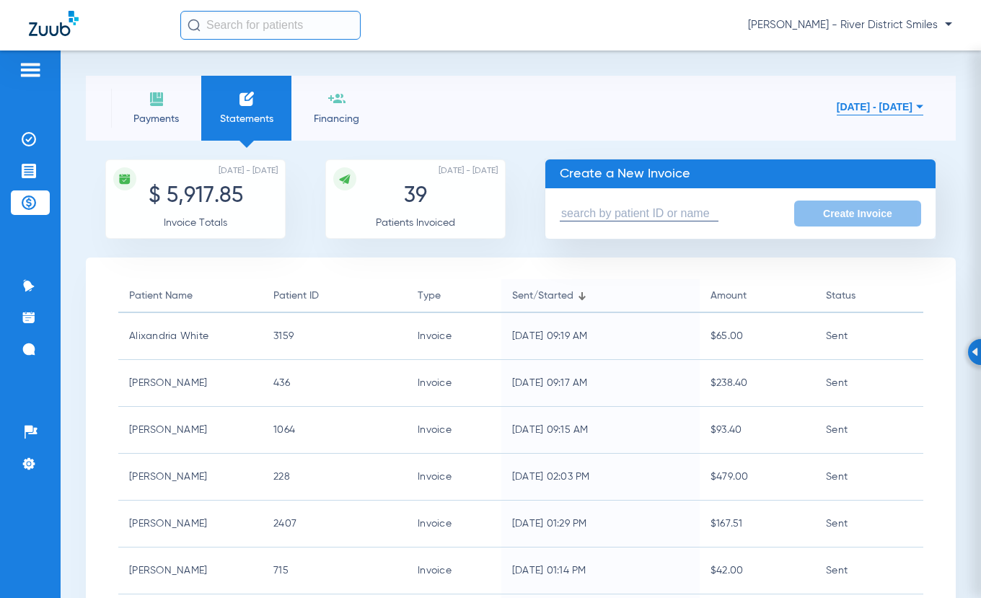
click at [620, 216] on input "text" at bounding box center [639, 213] width 159 height 15
click at [646, 221] on form "Create Invoice" at bounding box center [740, 213] width 390 height 50
click at [638, 209] on input "text" at bounding box center [639, 213] width 159 height 15
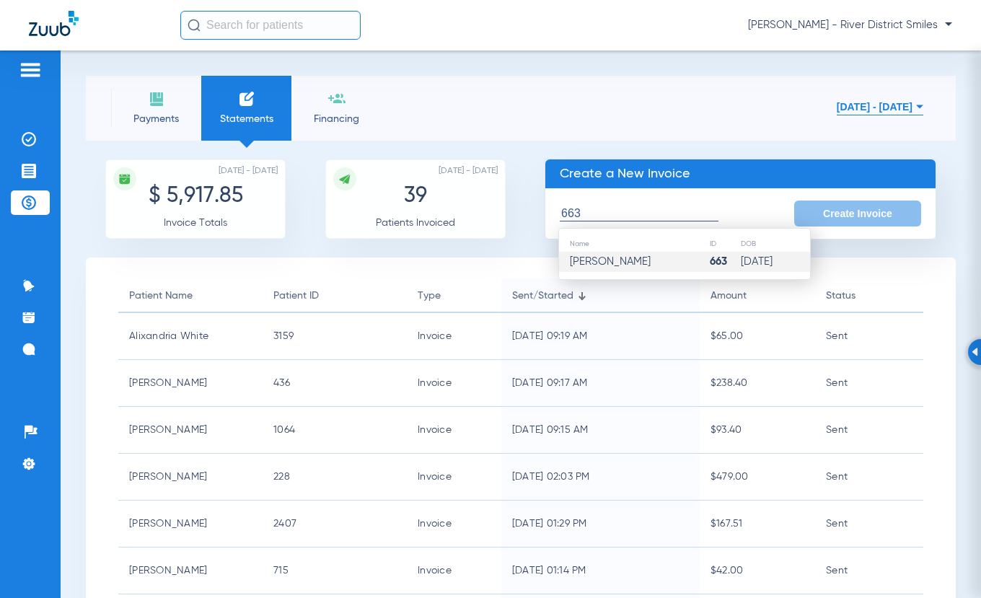
click at [629, 253] on td "[PERSON_NAME]" at bounding box center [634, 262] width 150 height 20
type input "[PERSON_NAME]"
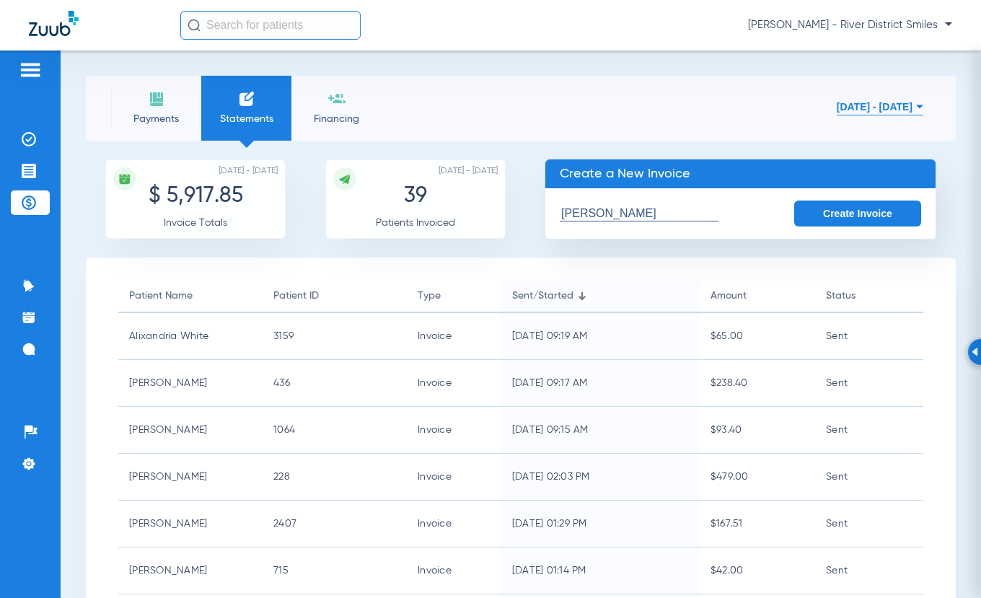
click at [824, 211] on button "Create Invoice" at bounding box center [857, 214] width 127 height 26
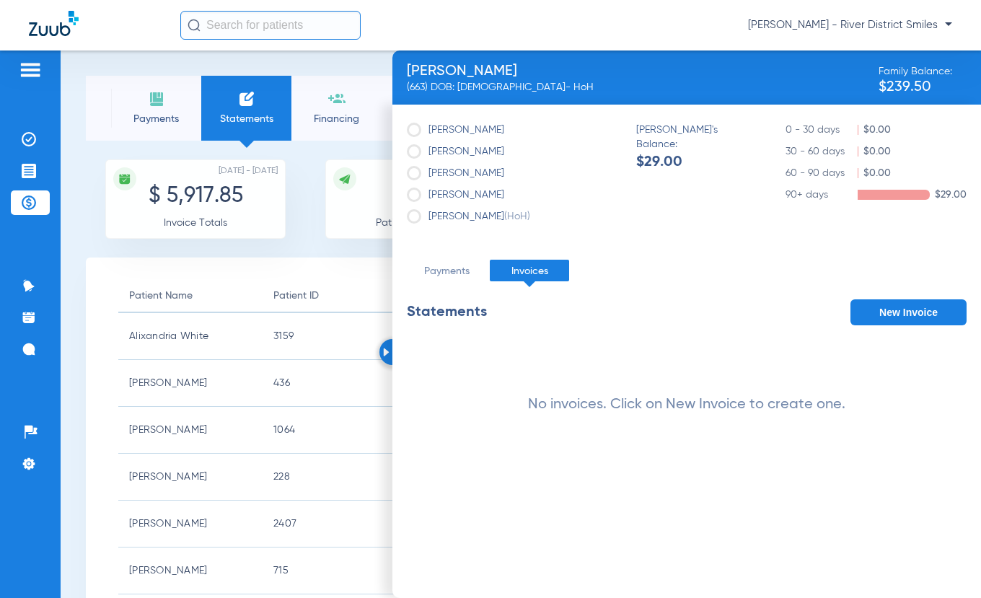
click at [148, 102] on img at bounding box center [156, 98] width 17 height 17
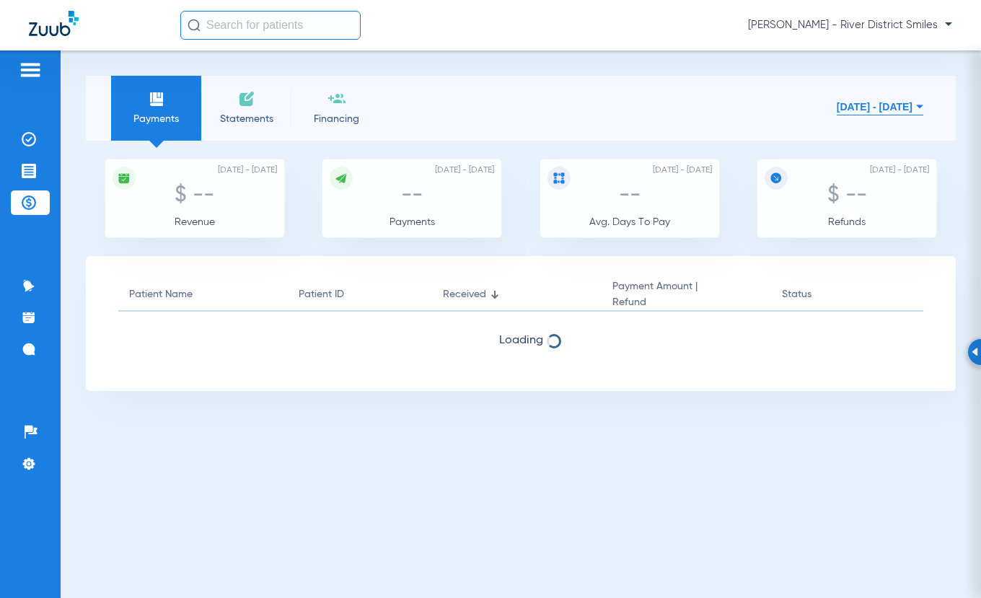
click at [225, 100] on li "Statements" at bounding box center [246, 108] width 90 height 65
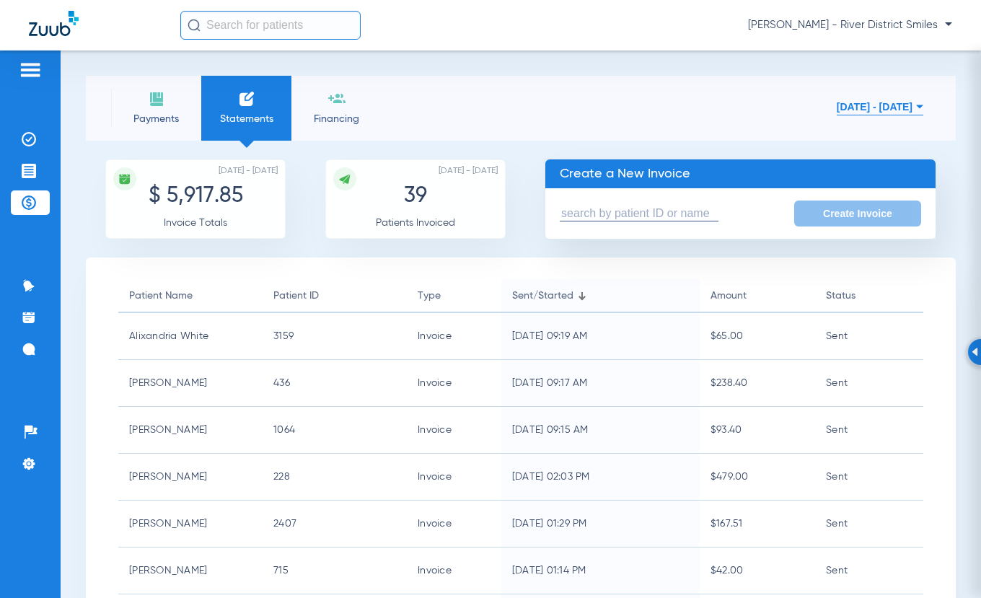
click at [599, 211] on input "text" at bounding box center [639, 213] width 159 height 15
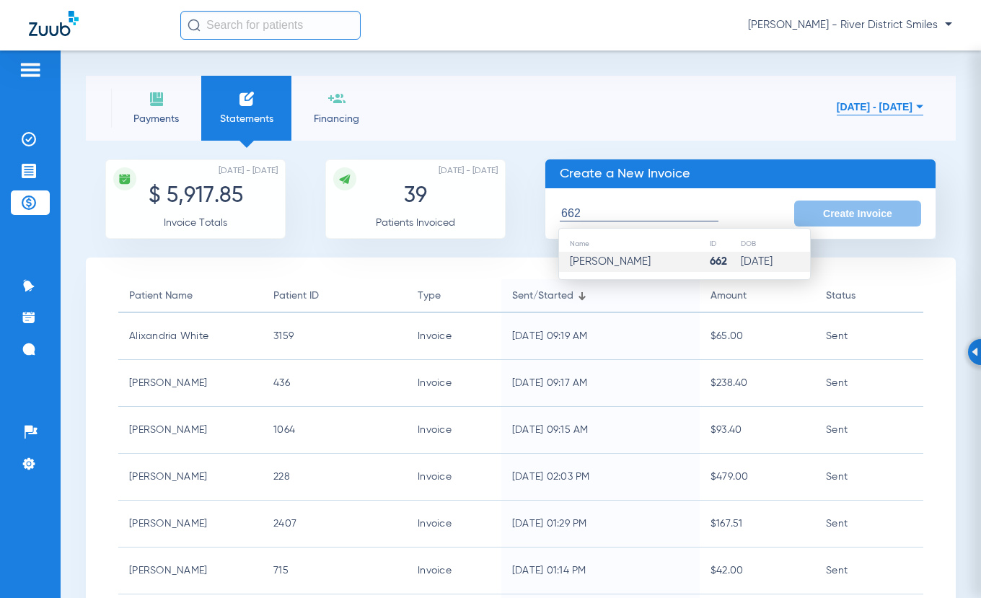
click at [615, 258] on span "[PERSON_NAME]" at bounding box center [610, 261] width 81 height 11
type input "[PERSON_NAME]"
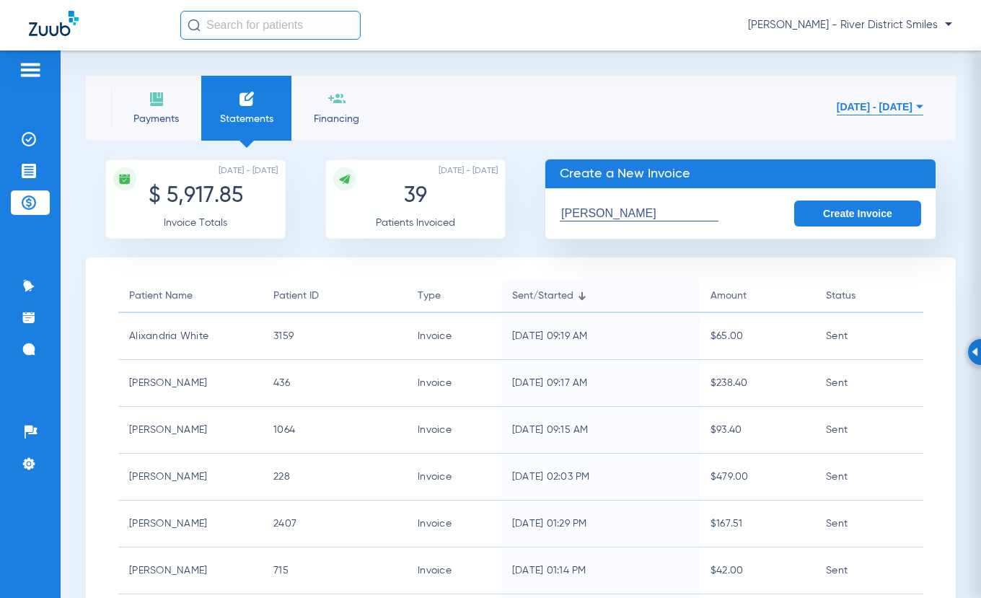
click at [879, 214] on button "Create Invoice" at bounding box center [857, 214] width 127 height 26
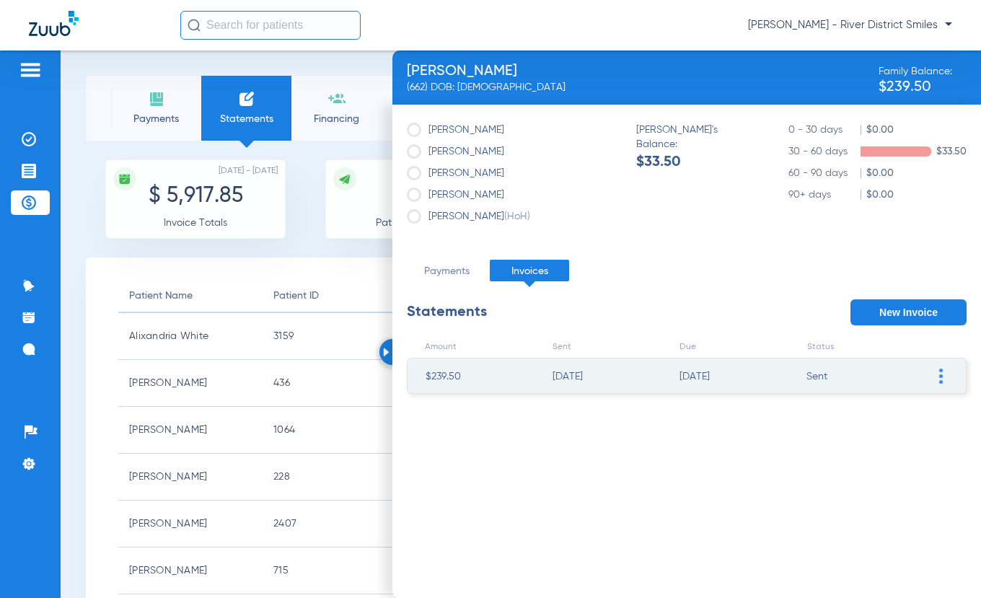
click at [143, 112] on span "Payments" at bounding box center [156, 119] width 69 height 14
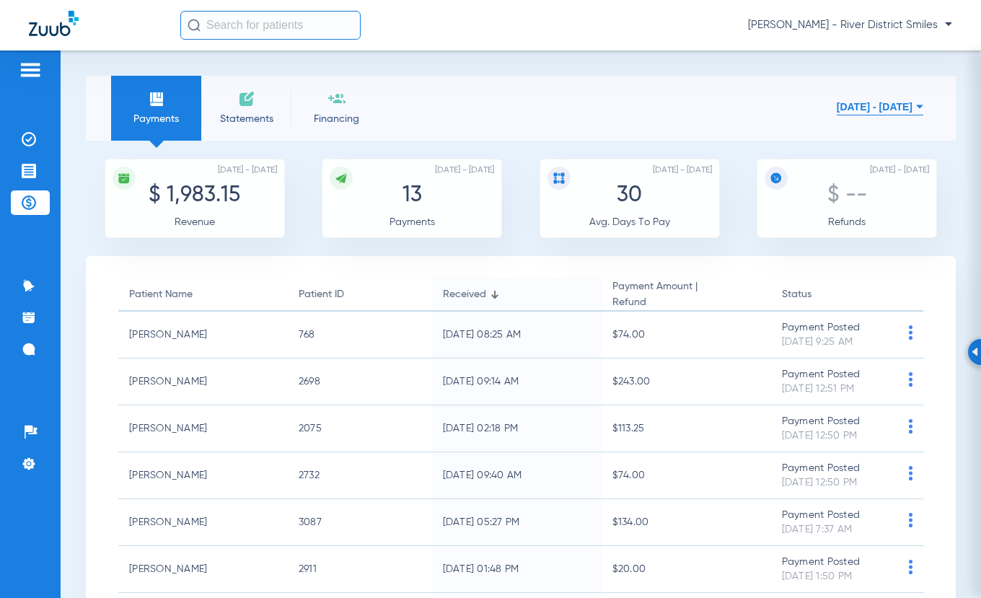
click at [237, 109] on li "Statements" at bounding box center [246, 108] width 90 height 65
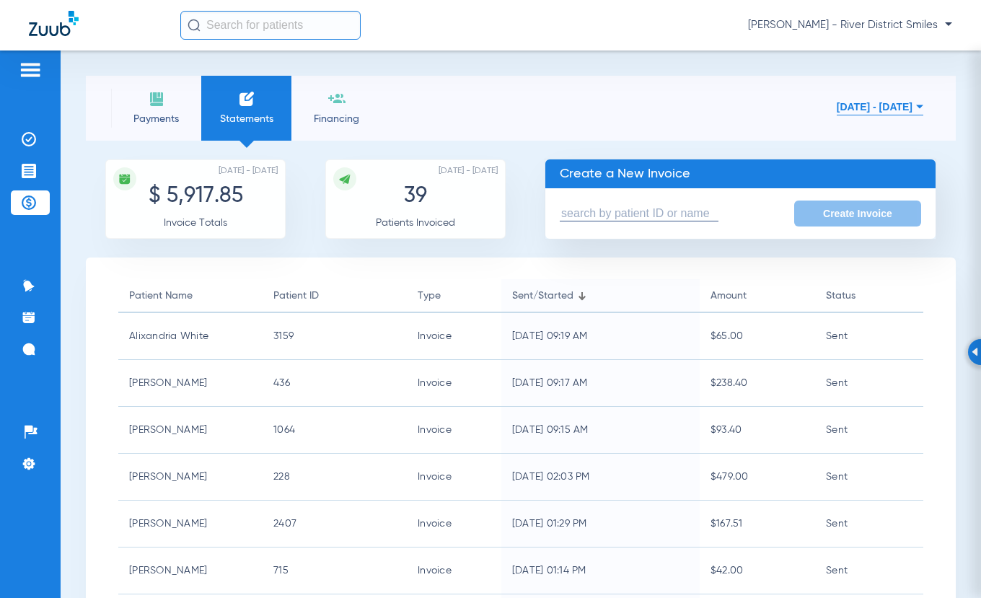
click at [599, 216] on input "text" at bounding box center [639, 213] width 159 height 15
click at [677, 217] on input "text" at bounding box center [639, 213] width 159 height 15
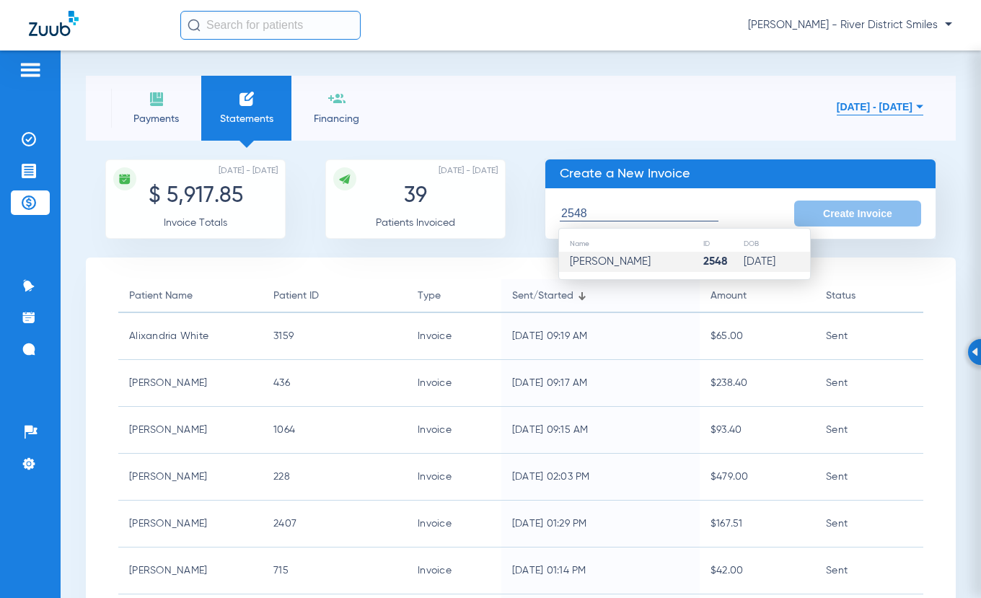
click at [703, 260] on strong "2548" at bounding box center [715, 261] width 25 height 11
type input "[PERSON_NAME]"
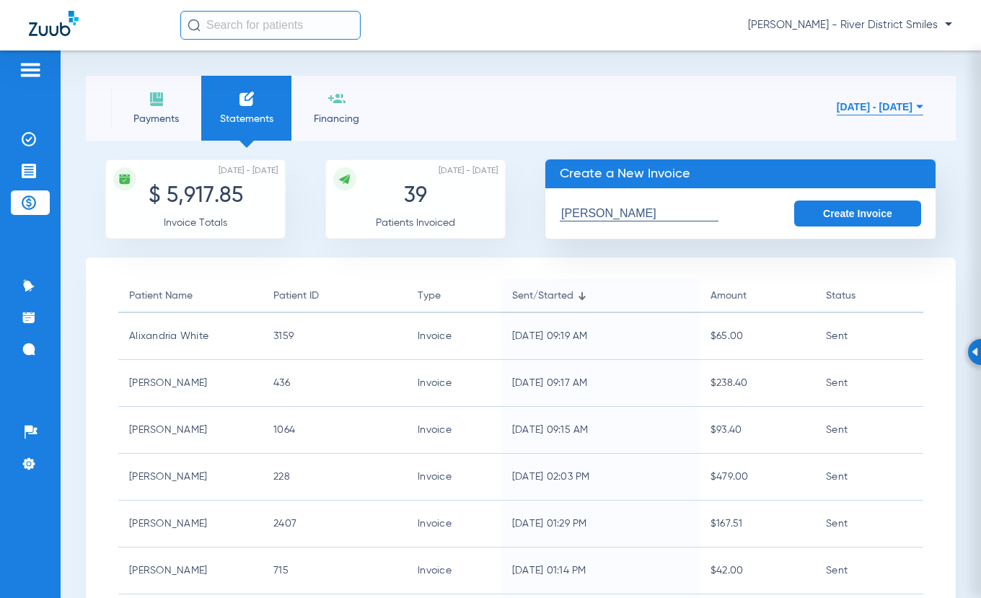
click at [868, 221] on button "Create Invoice" at bounding box center [857, 214] width 127 height 26
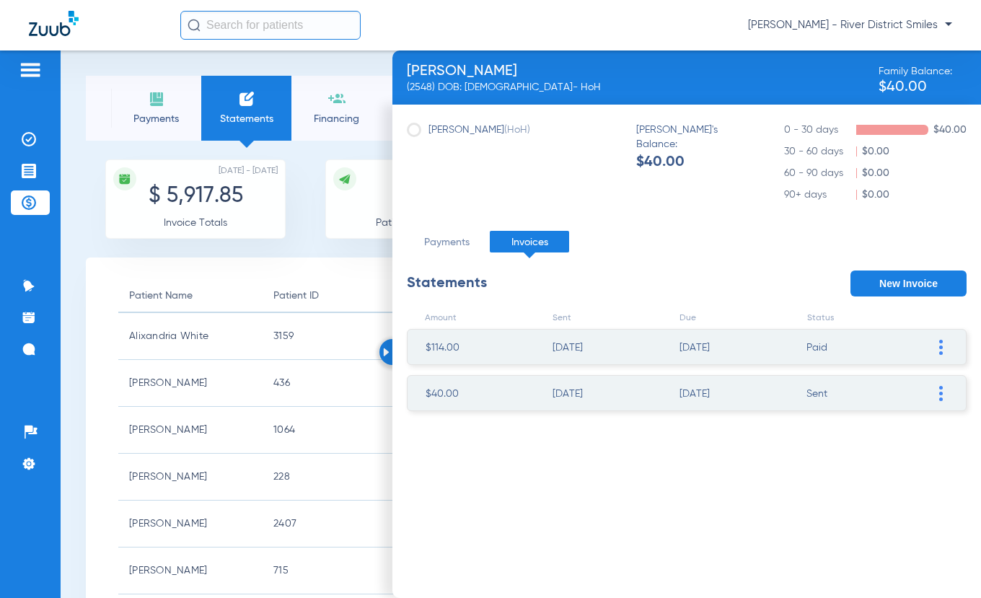
click at [942, 396] on img at bounding box center [941, 393] width 4 height 15
click at [869, 440] on li "Resend Invoice" at bounding box center [867, 436] width 162 height 22
click at [149, 108] on li "Payments" at bounding box center [156, 108] width 90 height 65
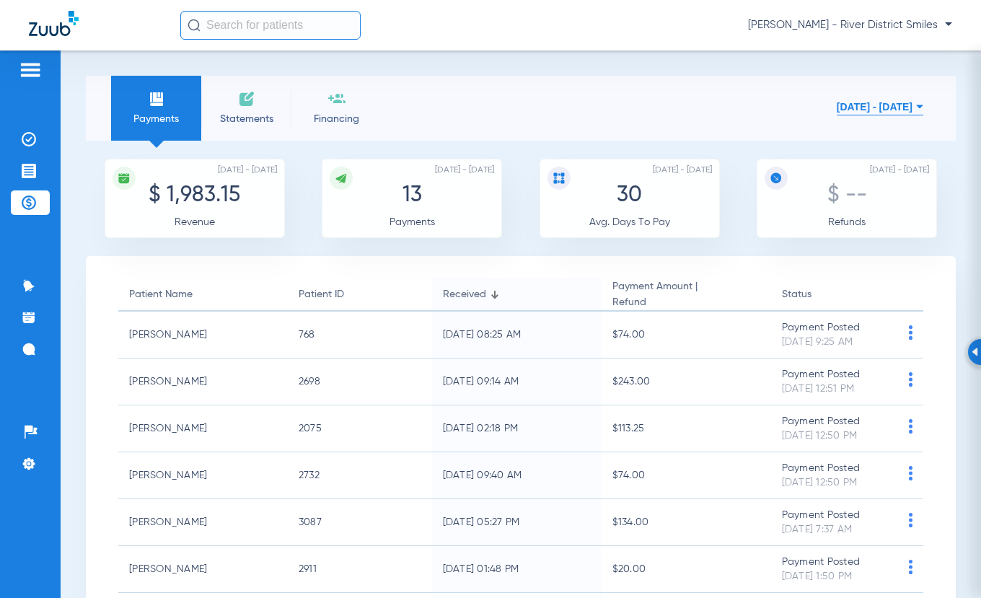
click at [252, 114] on span "Statements" at bounding box center [246, 119] width 69 height 14
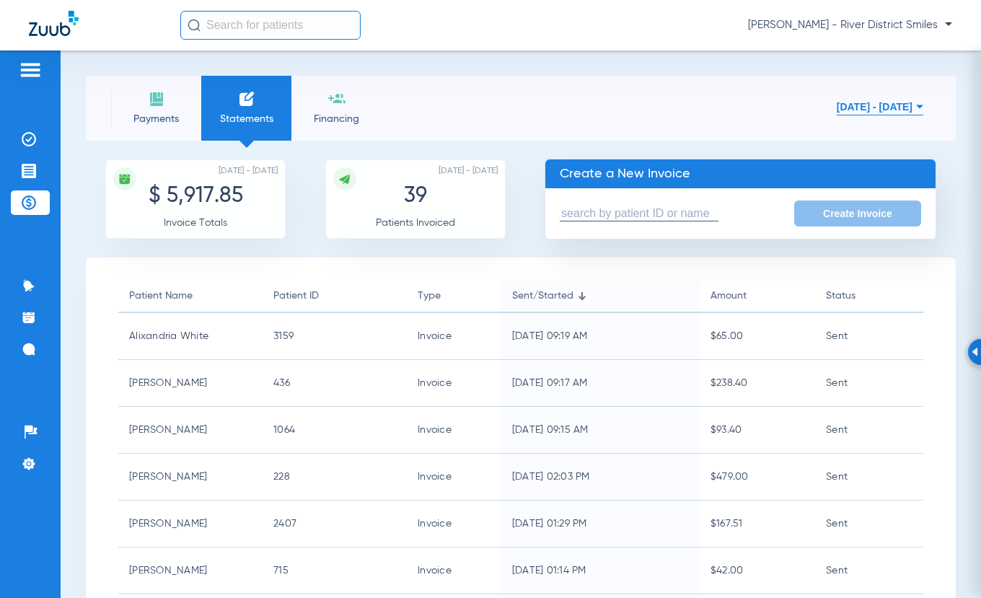
click at [654, 213] on input "text" at bounding box center [639, 213] width 159 height 15
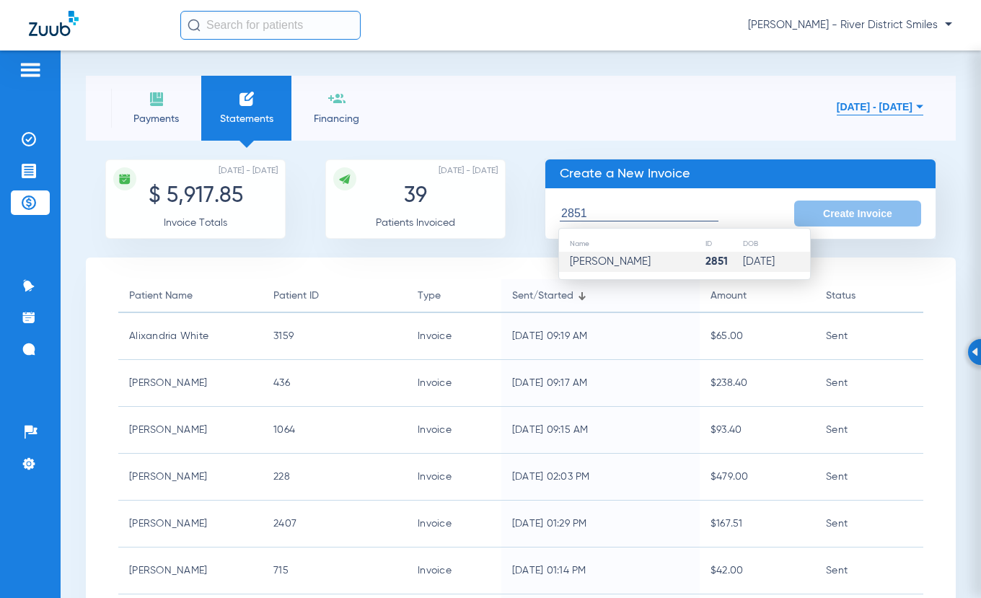
click at [572, 260] on span "[PERSON_NAME]" at bounding box center [610, 261] width 81 height 11
type input "[PERSON_NAME]"
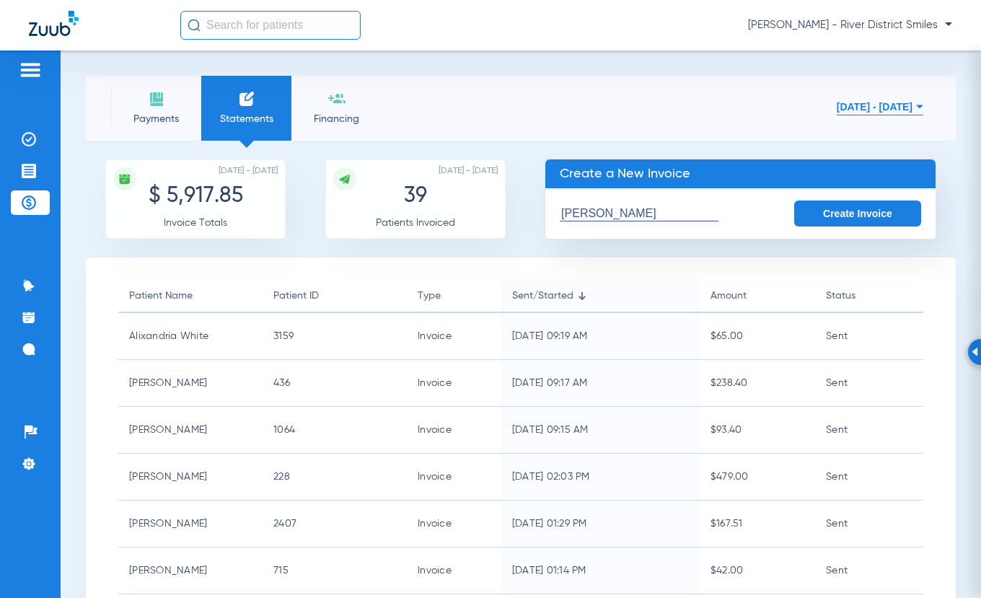
click at [827, 213] on button "Create Invoice" at bounding box center [857, 214] width 127 height 26
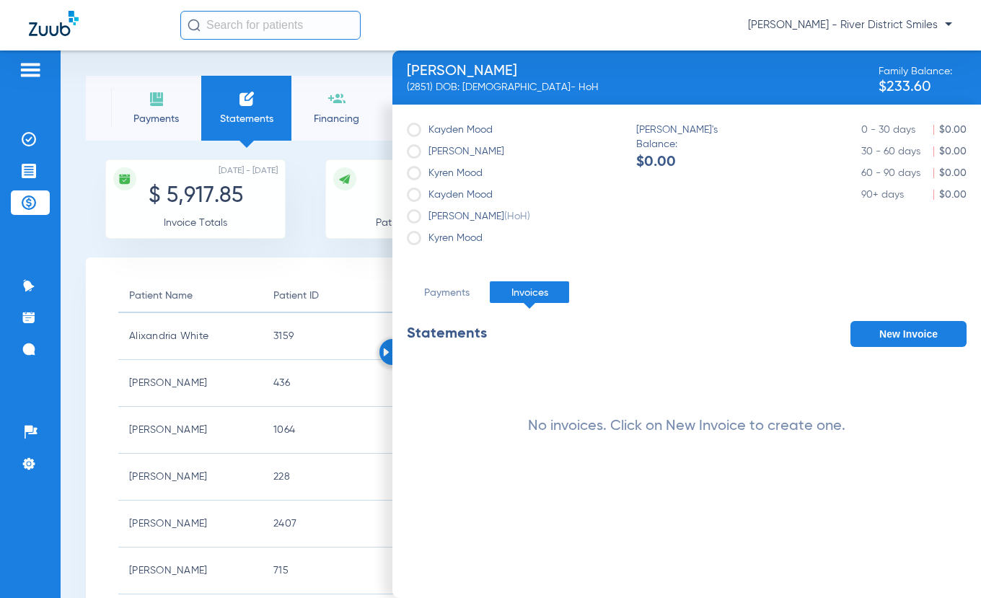
click at [927, 330] on button "New Invoice" at bounding box center [908, 334] width 116 height 26
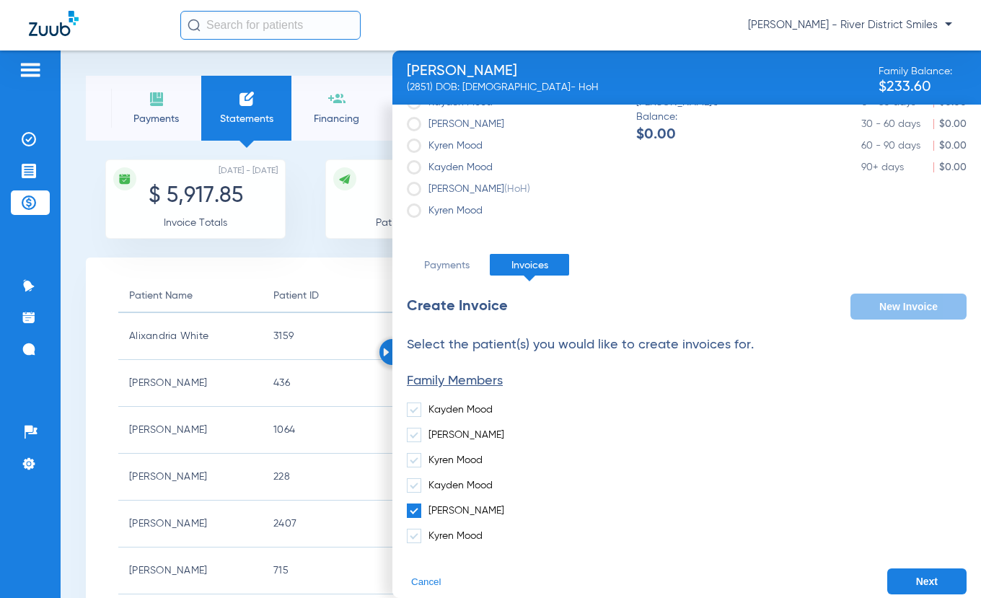
scroll to position [42, 0]
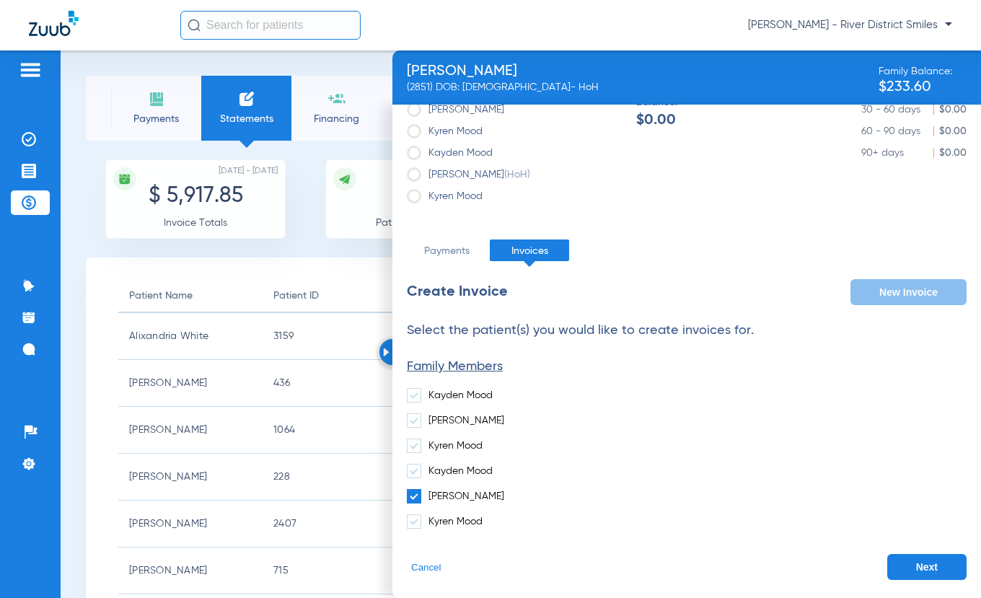
click at [914, 566] on button "Next" at bounding box center [926, 567] width 79 height 26
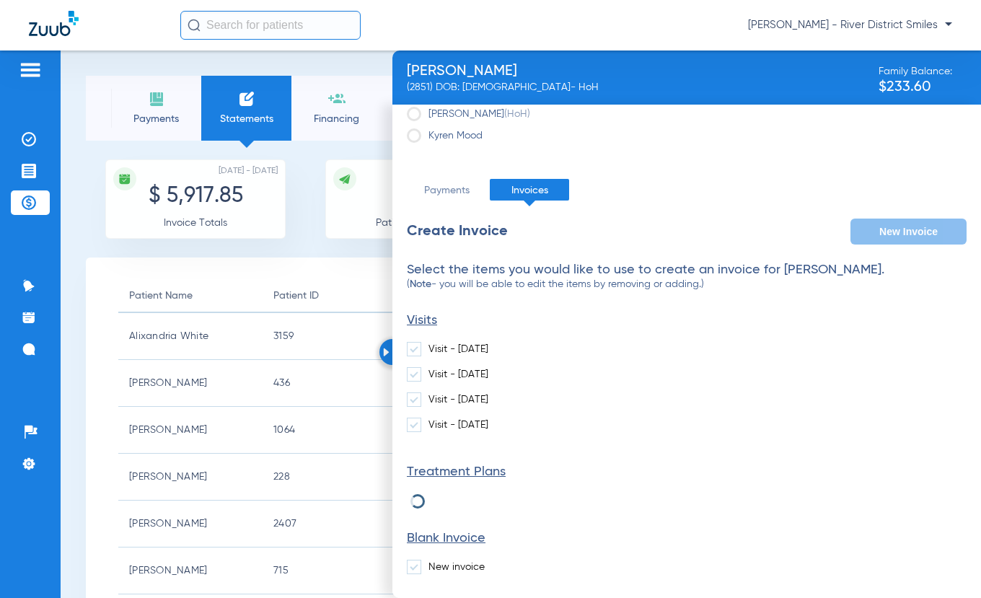
scroll to position [148, 0]
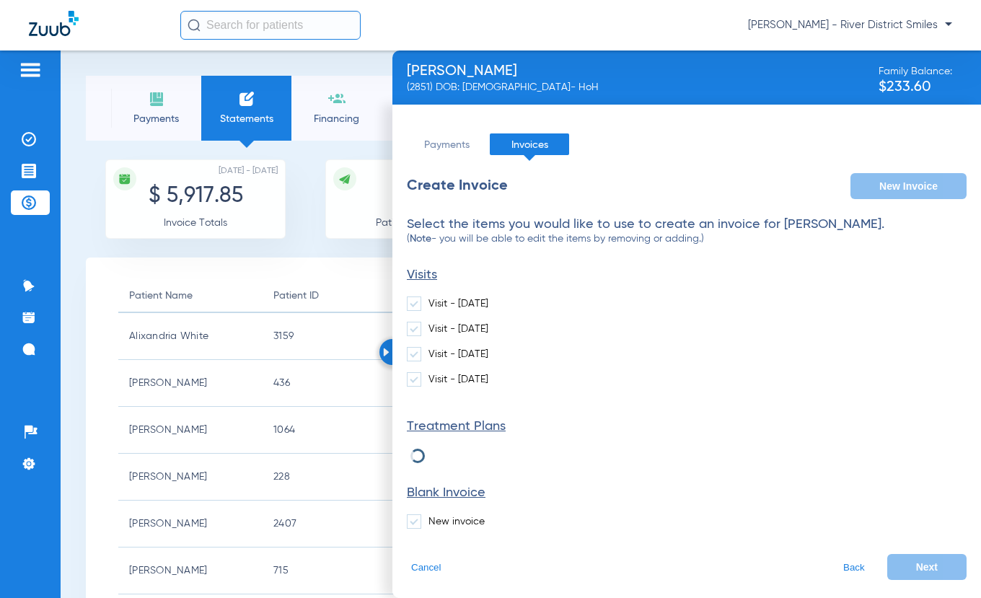
click at [413, 526] on span at bounding box center [414, 521] width 14 height 14
click at [431, 517] on input "New invoice" at bounding box center [431, 517] width 0 height 0
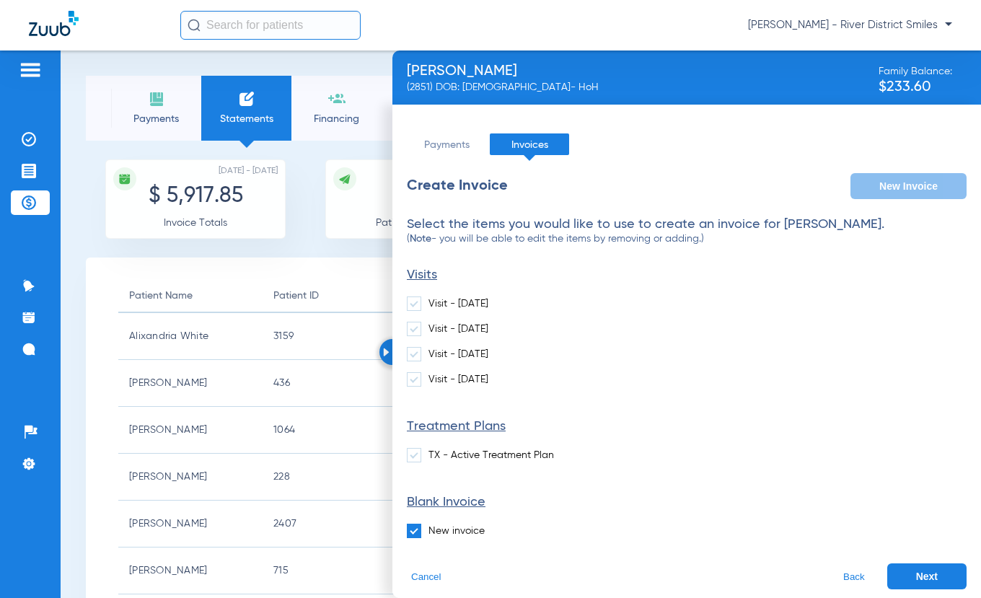
click at [915, 581] on button "Next" at bounding box center [926, 576] width 79 height 26
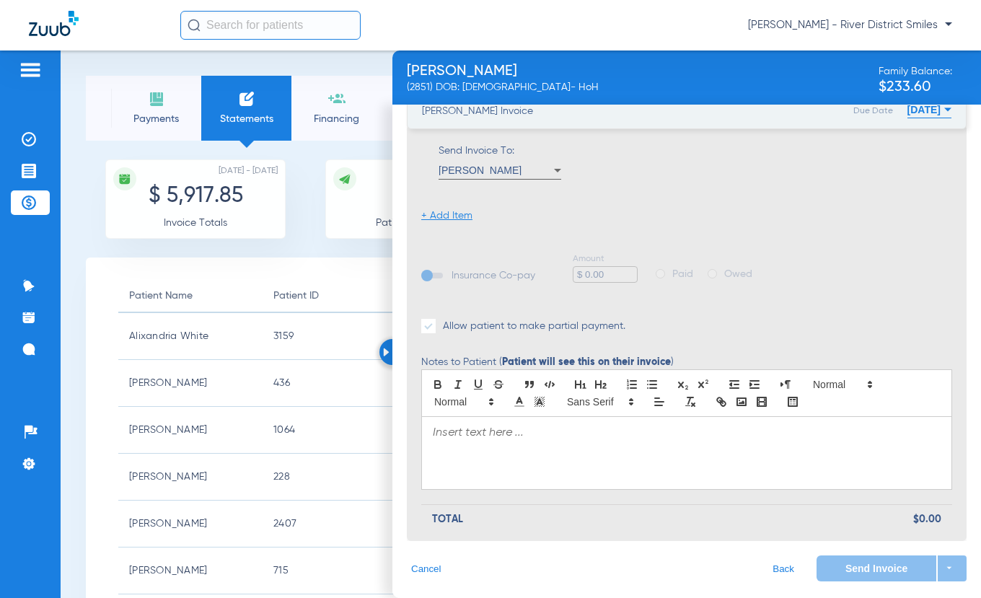
scroll to position [302, 0]
click at [449, 216] on li "+ Add Item" at bounding box center [446, 215] width 51 height 14
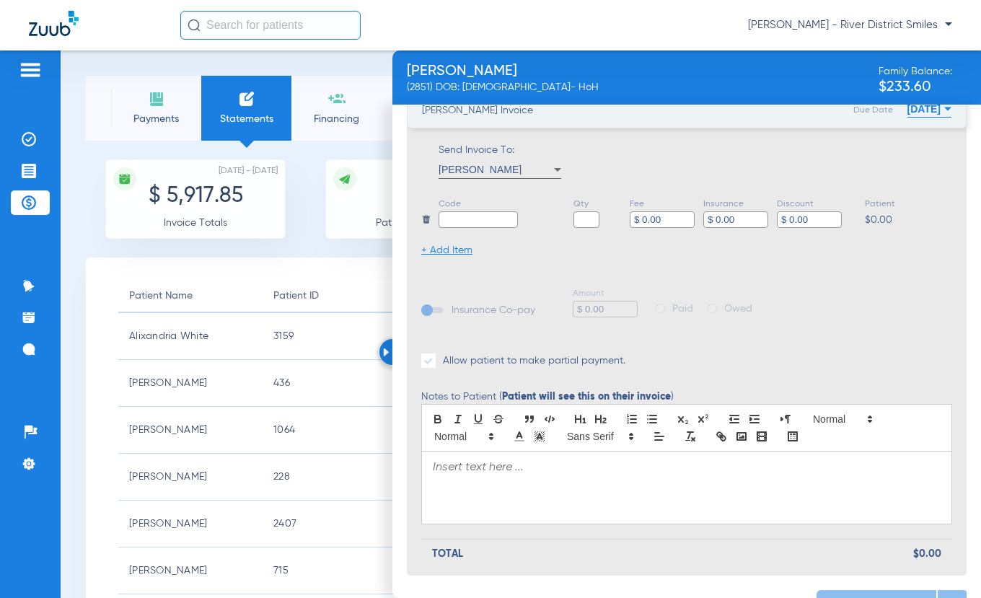
click at [465, 216] on input "text" at bounding box center [478, 219] width 79 height 17
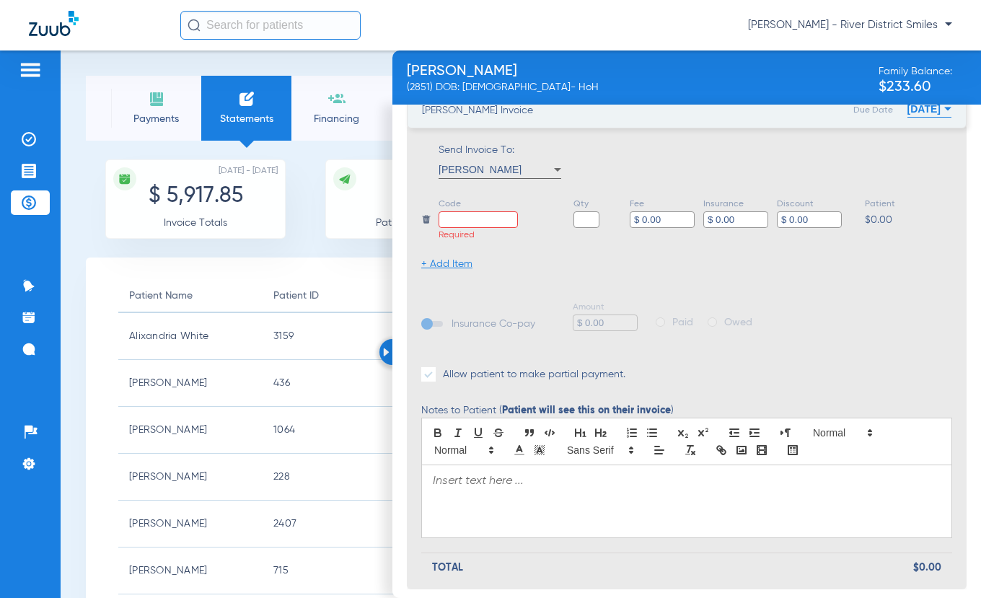
click at [154, 99] on img at bounding box center [156, 98] width 17 height 17
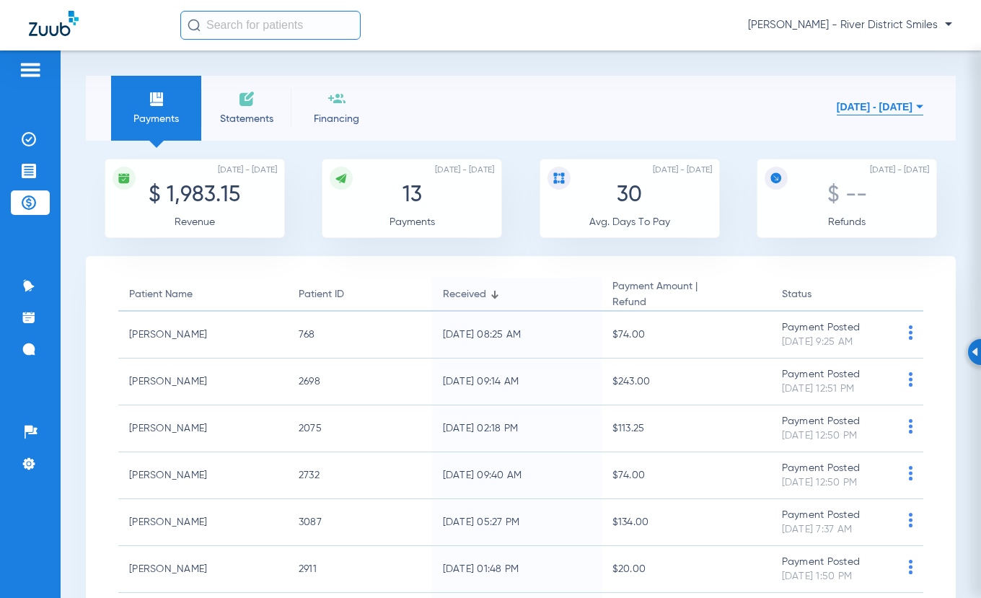
click at [254, 94] on img at bounding box center [246, 98] width 17 height 17
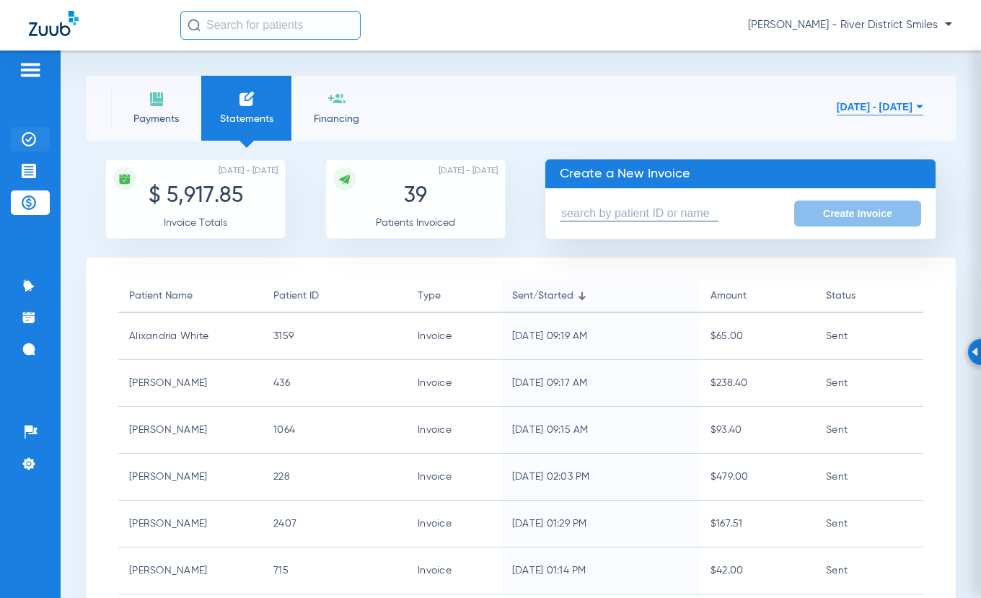
click at [41, 128] on li "Insurance Verification" at bounding box center [30, 139] width 39 height 25
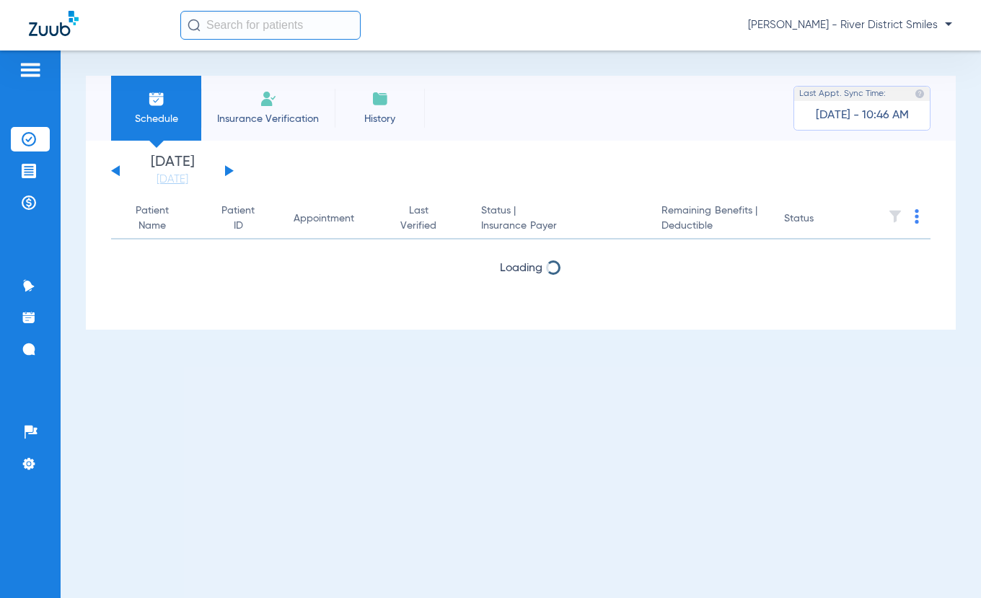
click at [269, 108] on li "Insurance Verification" at bounding box center [267, 108] width 133 height 65
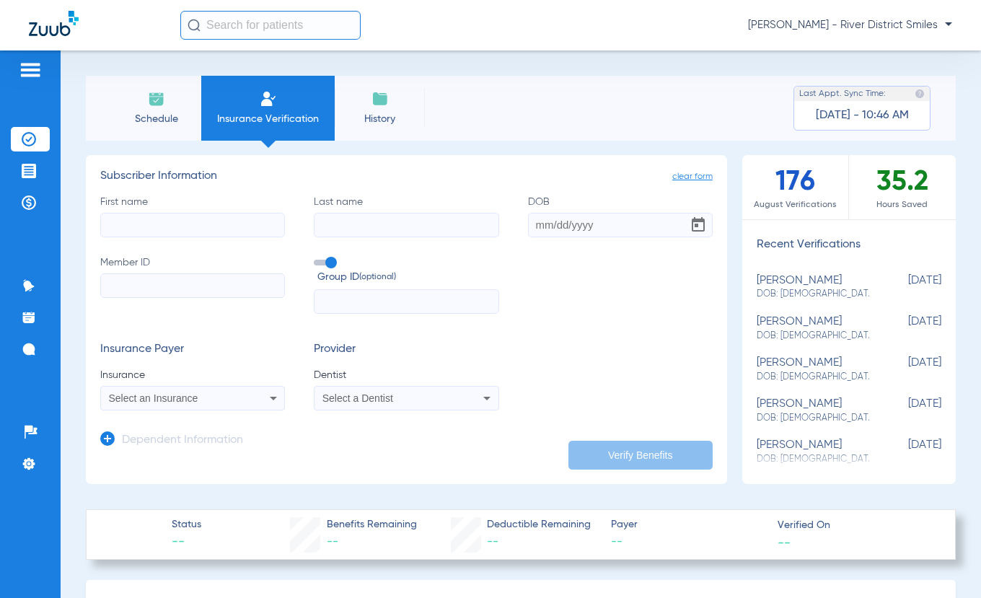
click at [196, 231] on input "First name" at bounding box center [192, 225] width 185 height 25
click at [146, 219] on input "First name Required" at bounding box center [192, 225] width 185 height 25
type input "[PERSON_NAME]"
type input "[DATE]"
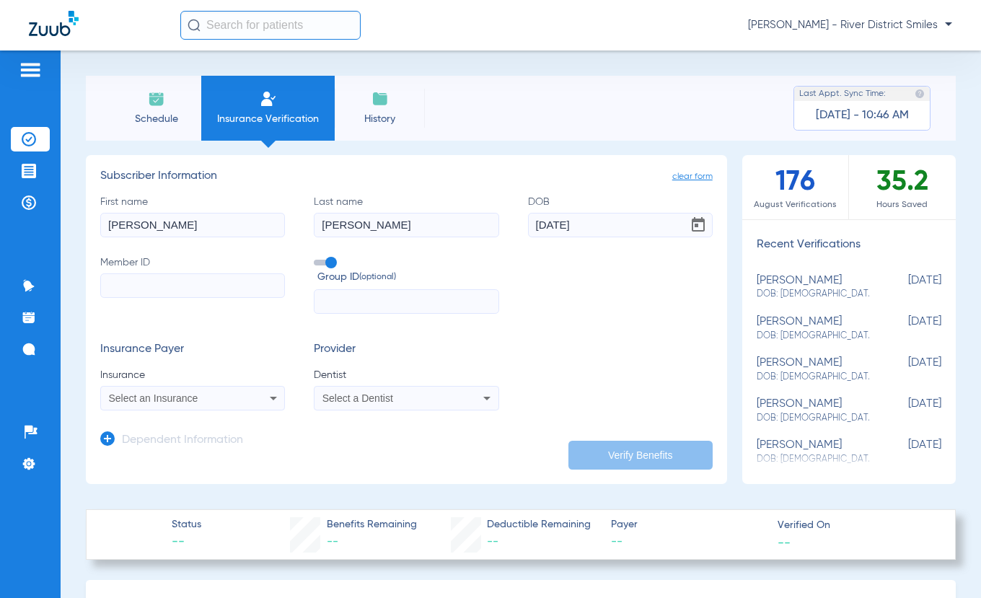
click at [201, 285] on input "Member ID" at bounding box center [192, 285] width 185 height 25
type input "ZCS42238801"
click at [366, 302] on input "text" at bounding box center [406, 301] width 185 height 25
click at [240, 393] on div "Select an Insurance" at bounding box center [176, 398] width 135 height 10
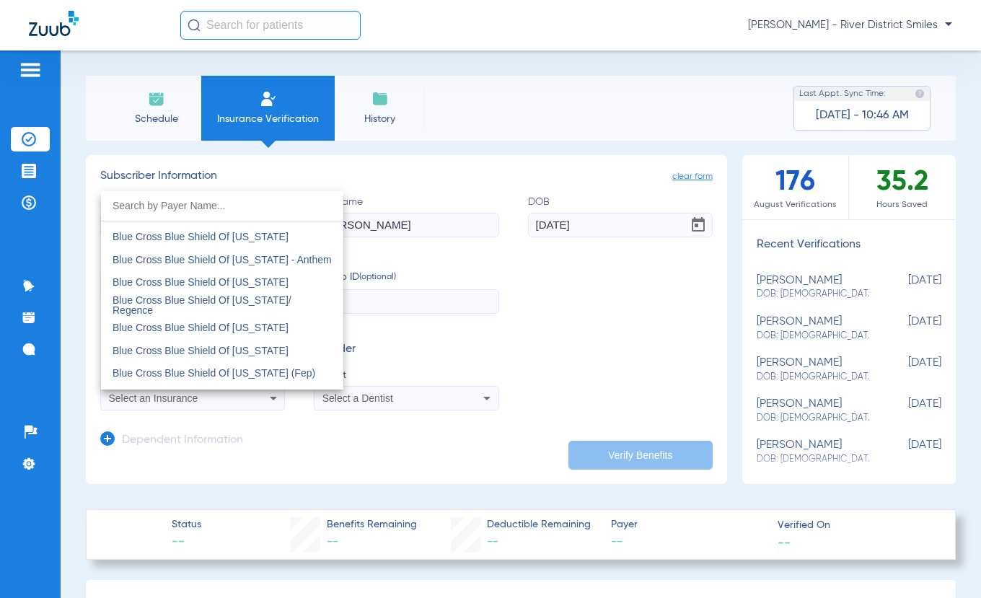
scroll to position [1659, 0]
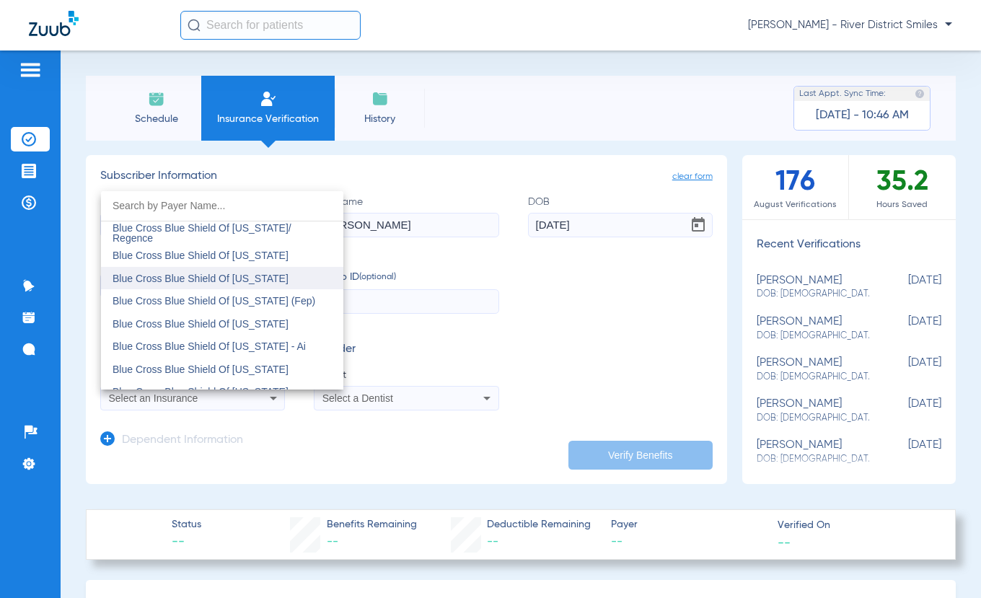
click at [256, 273] on span "Blue Cross Blue Shield Of [US_STATE]" at bounding box center [201, 279] width 176 height 12
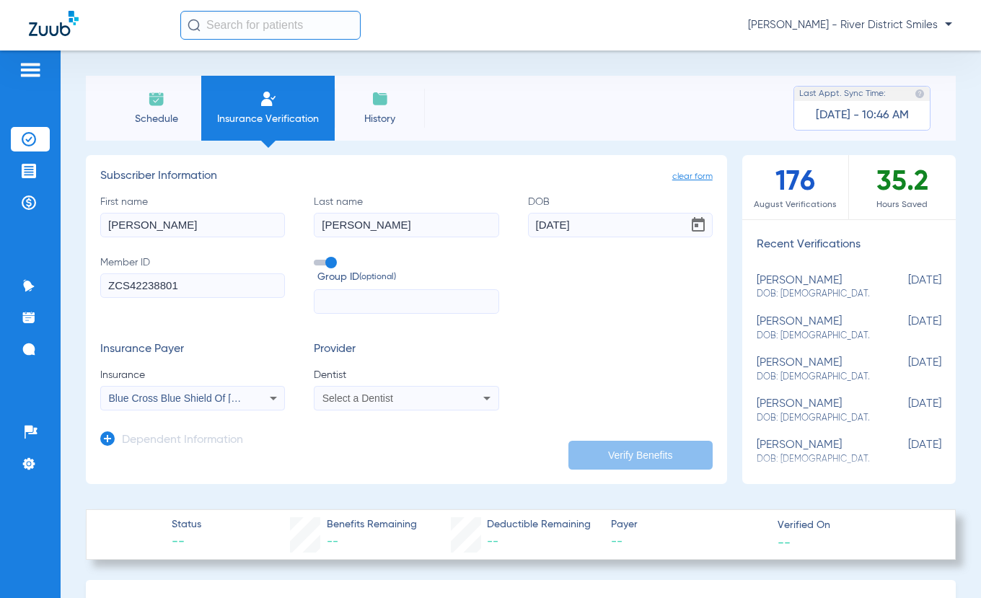
click at [367, 400] on span "Select a Dentist" at bounding box center [357, 398] width 71 height 12
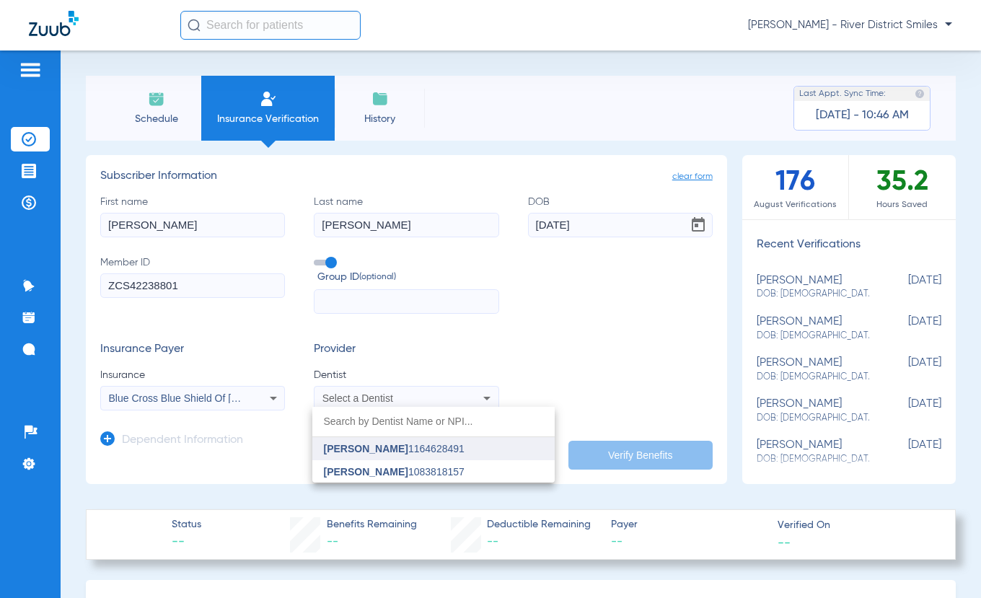
click at [371, 446] on span "[PERSON_NAME]" at bounding box center [366, 449] width 84 height 12
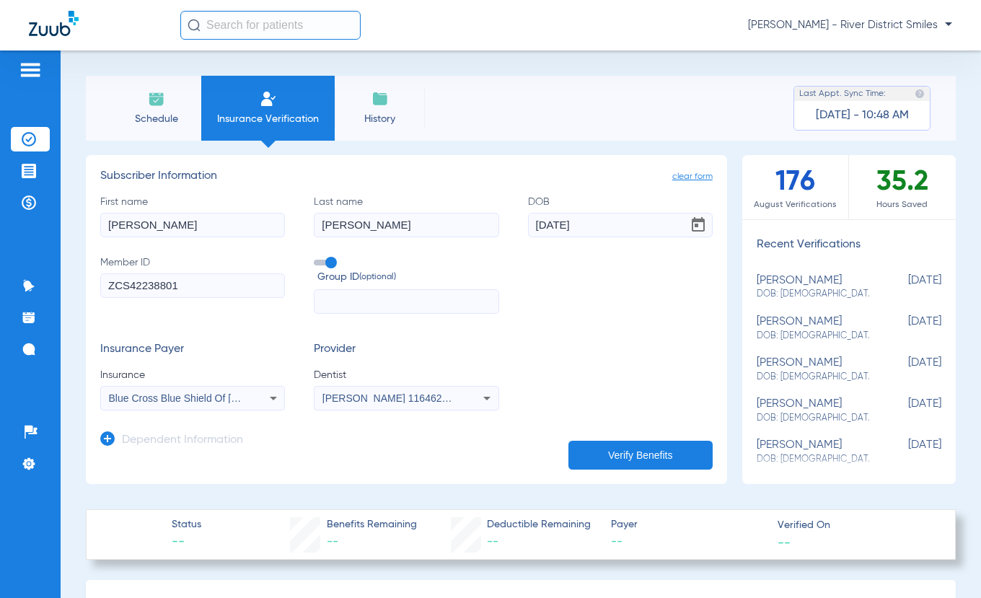
click at [621, 446] on button "Verify Benefits" at bounding box center [640, 455] width 144 height 29
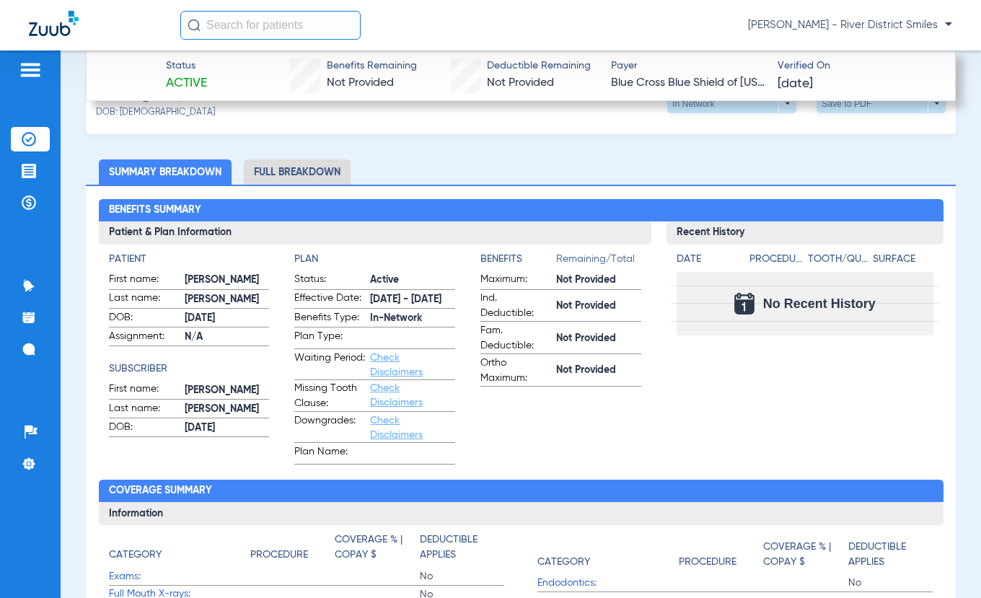
scroll to position [505, 0]
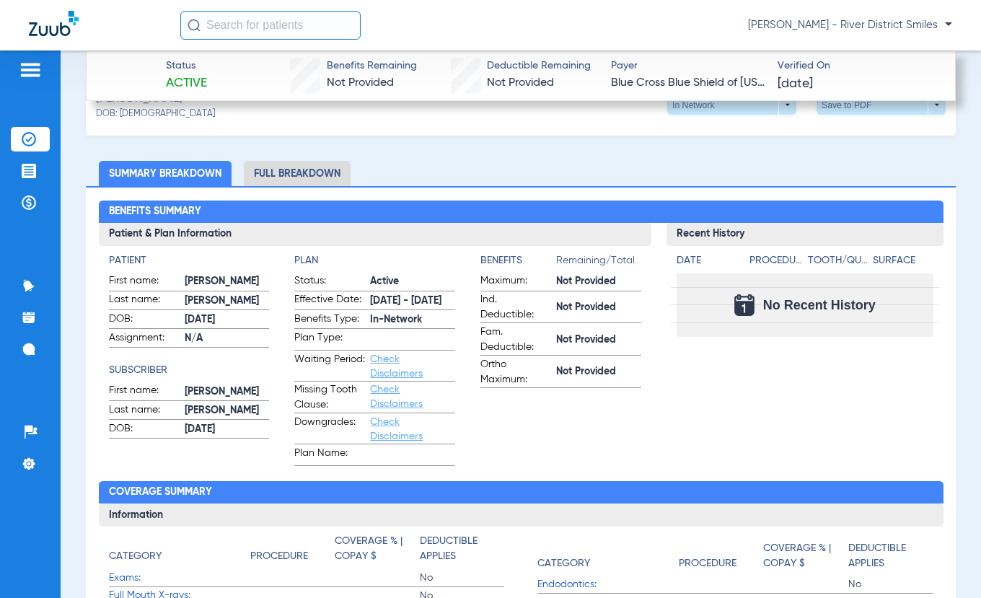
click at [263, 167] on li "Full Breakdown" at bounding box center [297, 173] width 107 height 25
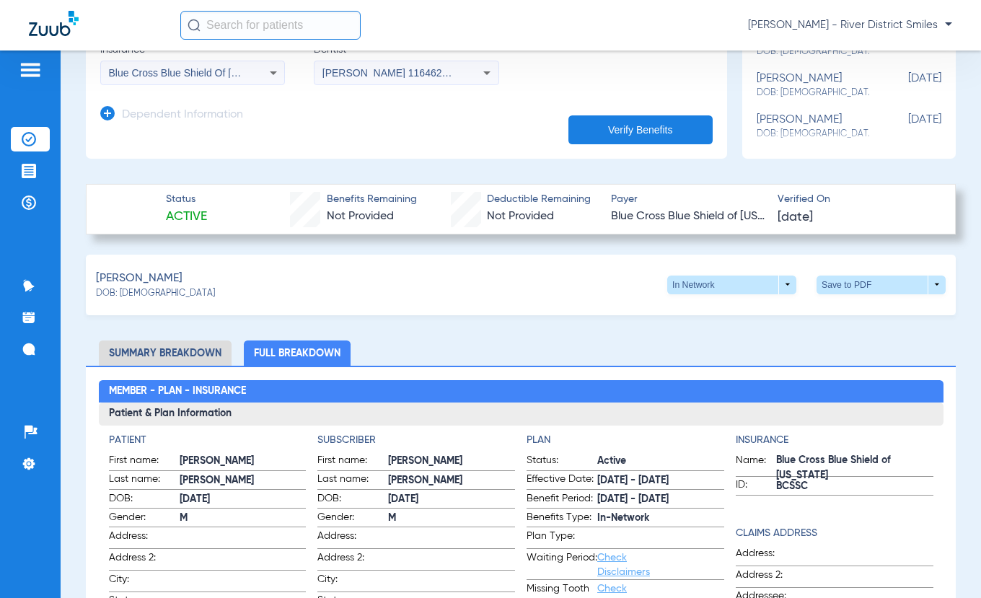
scroll to position [144, 0]
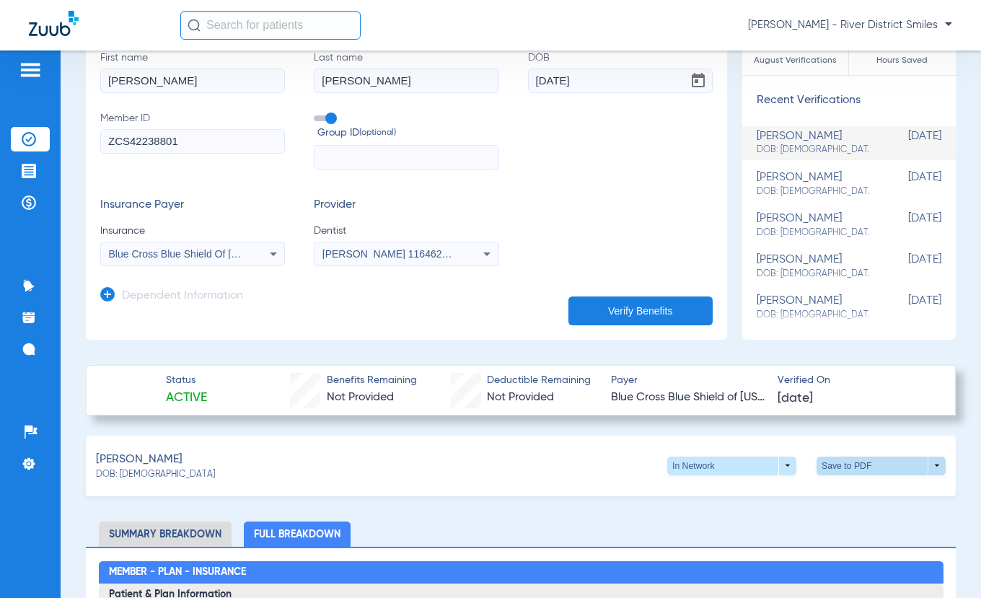
click at [864, 469] on span at bounding box center [881, 466] width 35 height 35
click at [755, 504] on button "insert_drive_file Save to PDF" at bounding box center [747, 492] width 109 height 29
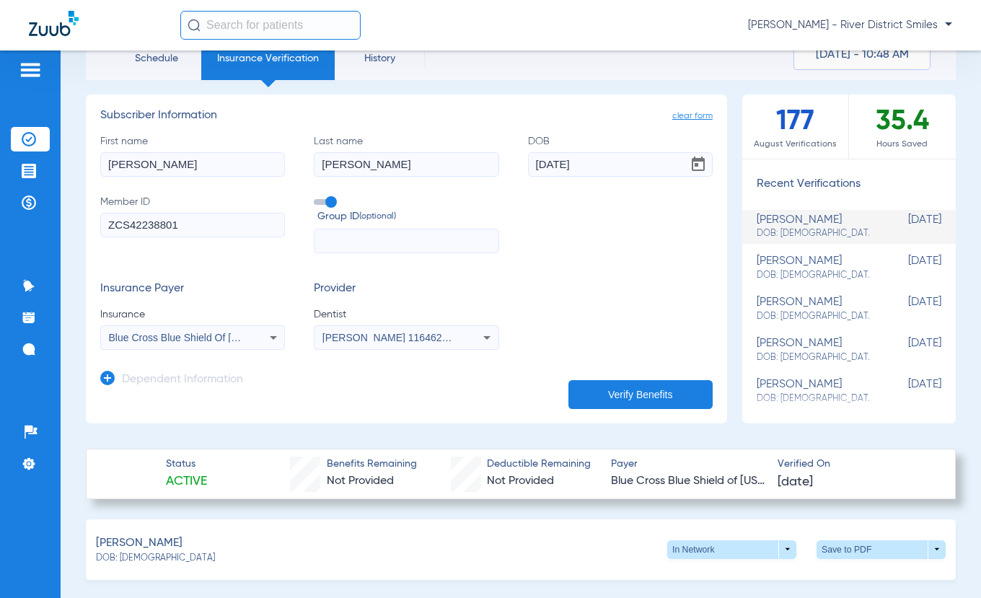
scroll to position [0, 0]
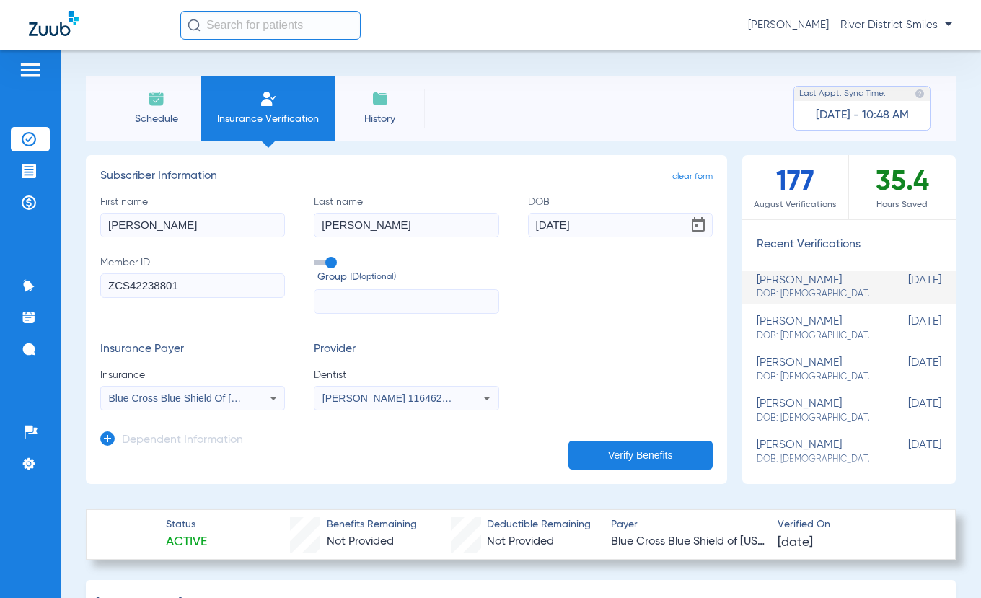
click at [167, 112] on span "Schedule" at bounding box center [156, 119] width 69 height 14
